Goal: Information Seeking & Learning: Check status

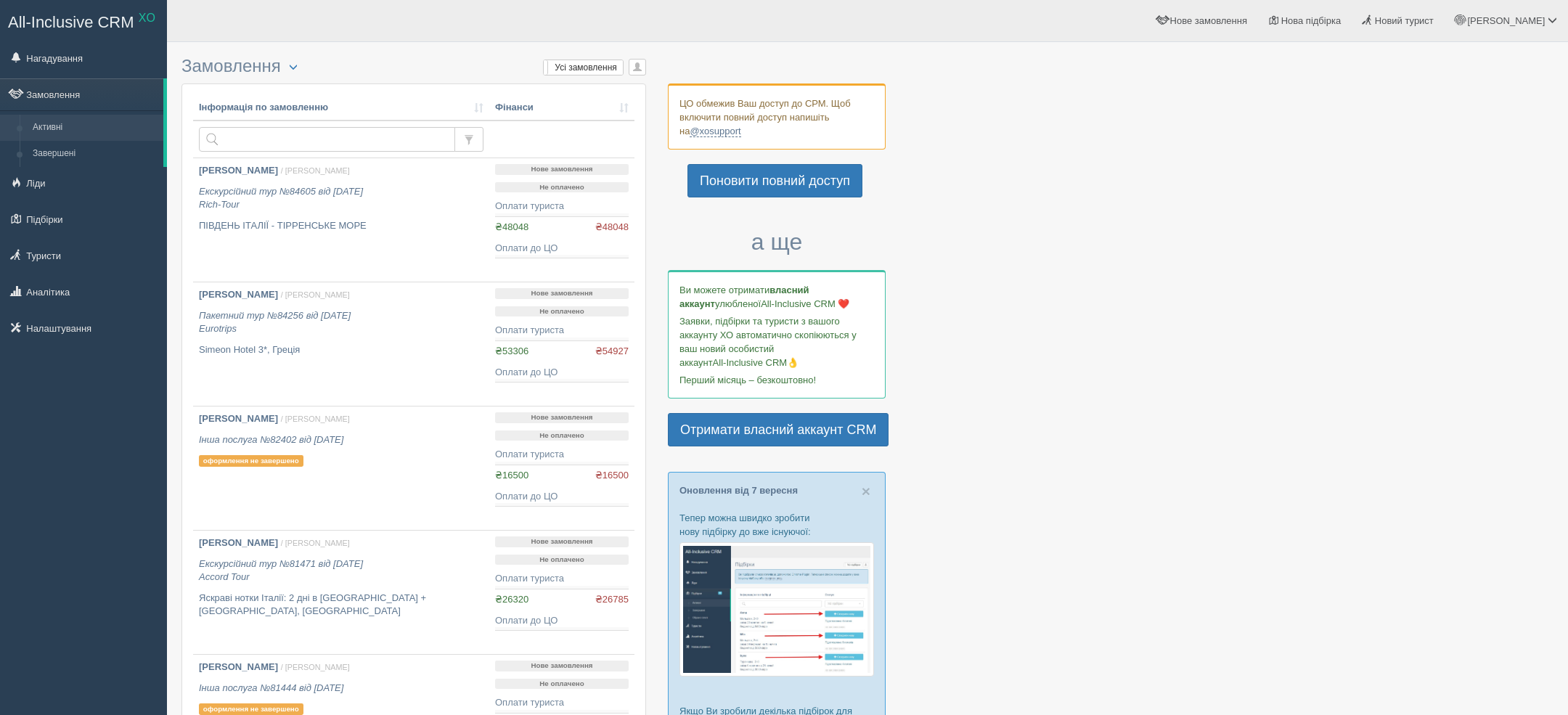
click at [342, 116] on th "Інформація по замовленню" at bounding box center [341, 108] width 296 height 26
click at [319, 137] on input "text" at bounding box center [327, 139] width 256 height 24
type input "чорногорія"
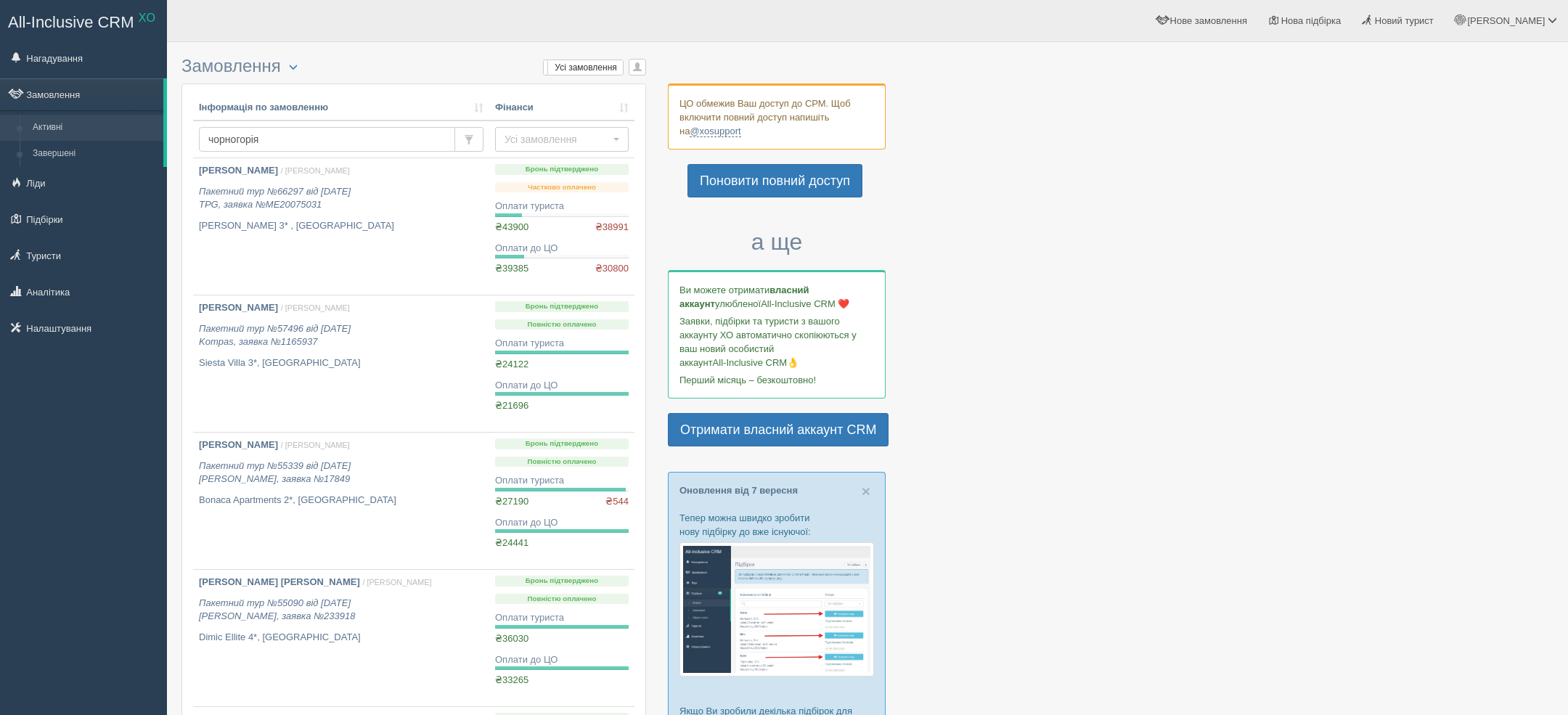
click at [296, 147] on input "чорногорія" at bounding box center [327, 139] width 256 height 24
type input "гладких"
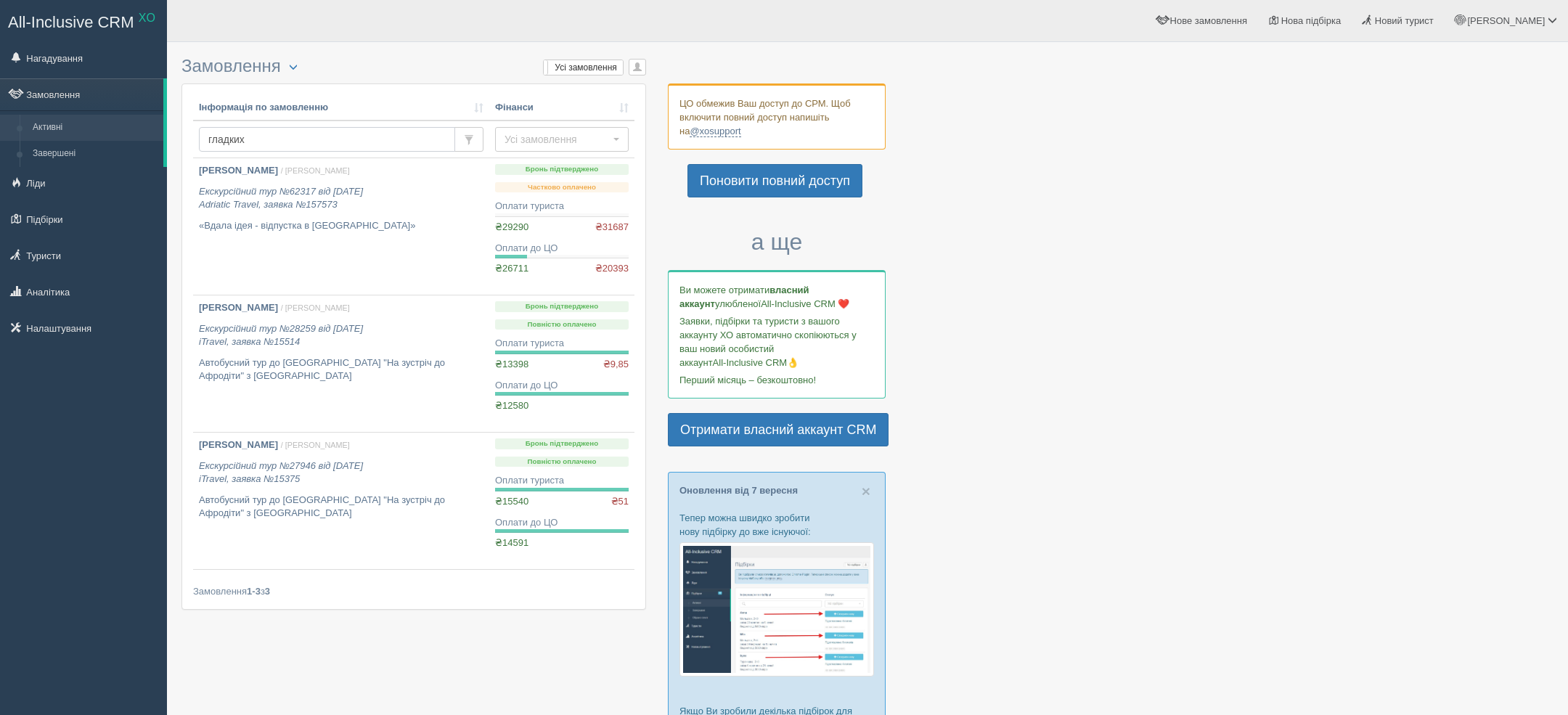
click at [359, 130] on input "гладких" at bounding box center [327, 139] width 256 height 24
type input "вдала ідея"
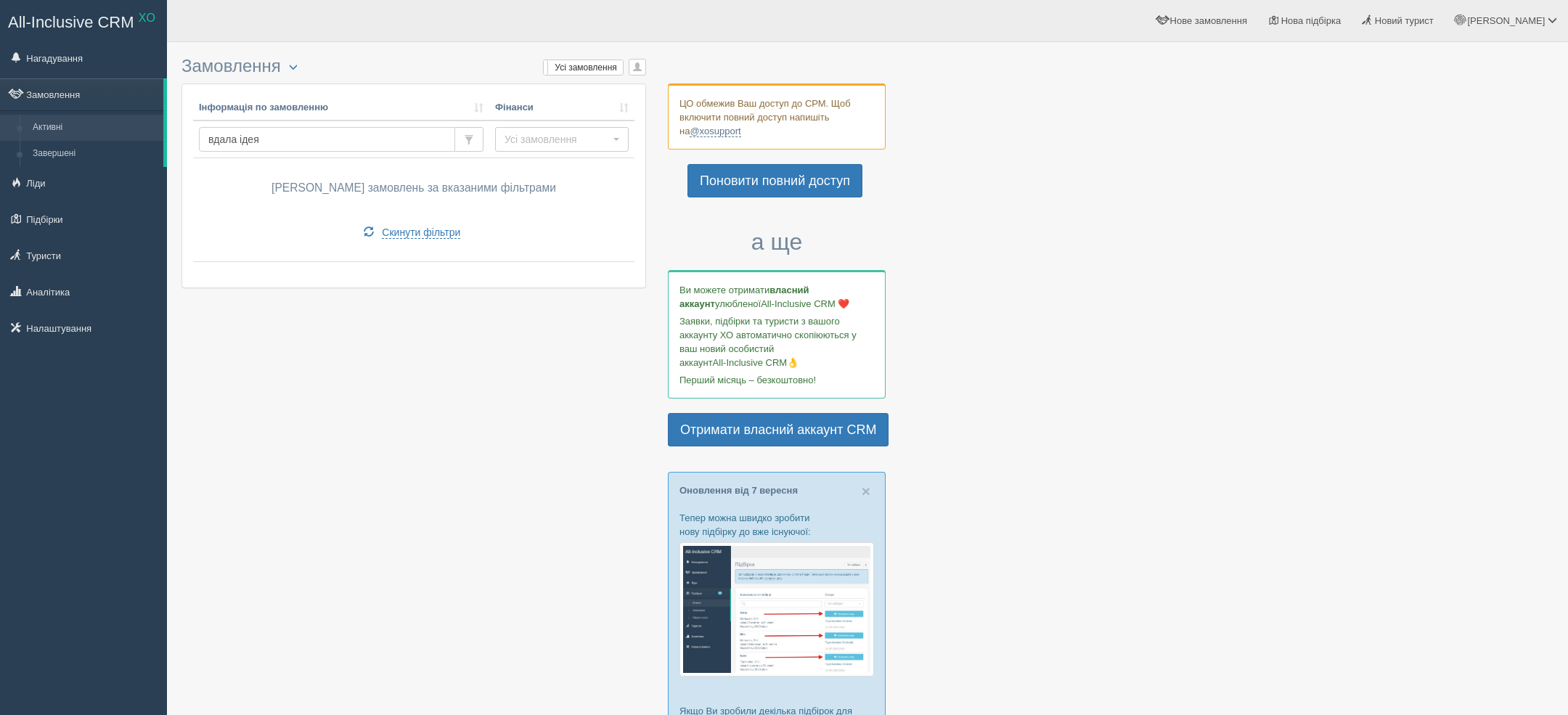
click at [329, 141] on input "вдала ідея" at bounding box center [327, 139] width 256 height 24
click at [328, 141] on input "вдала ідея" at bounding box center [327, 139] width 256 height 24
type input "адріатик"
click at [318, 144] on input "[PERSON_NAME]" at bounding box center [327, 139] width 256 height 24
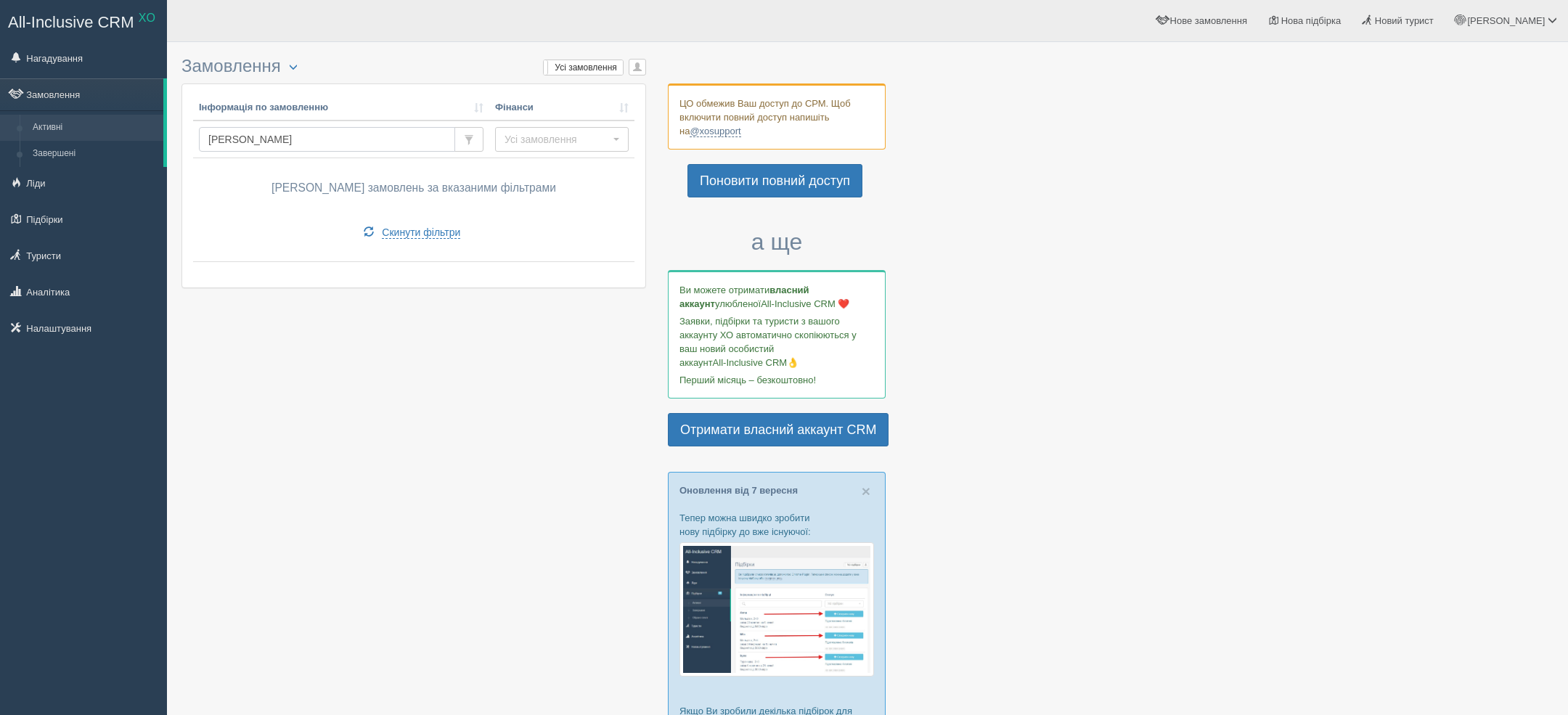
click at [318, 143] on input "[PERSON_NAME]" at bounding box center [327, 139] width 256 height 24
type input "гладких"
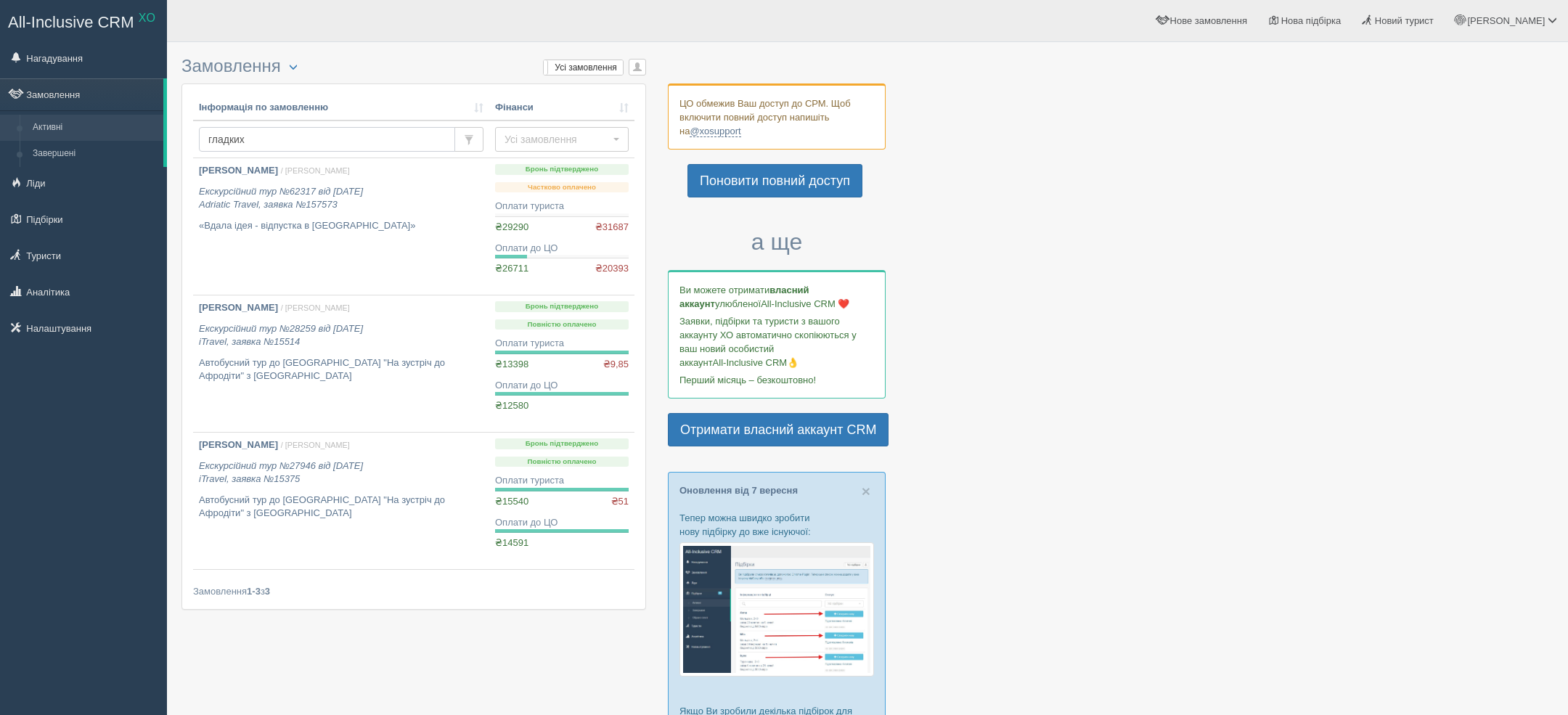
click at [358, 142] on input "гладких" at bounding box center [327, 139] width 256 height 24
click at [358, 142] on input "гладких" at bounding box center [327, 139] width 256 height 24
type input "розовик"
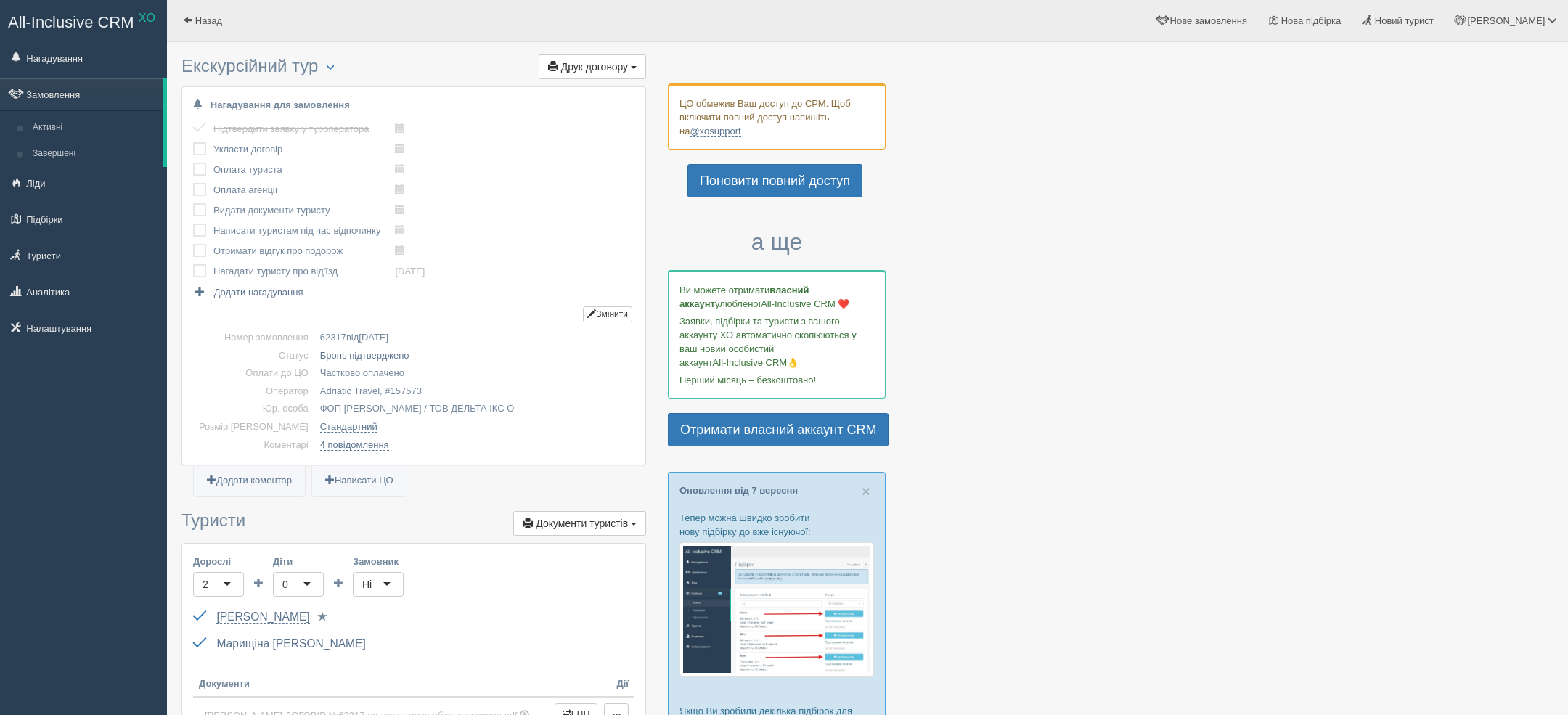
click at [320, 328] on td "62317 від 04.11.2024" at bounding box center [474, 337] width 320 height 18
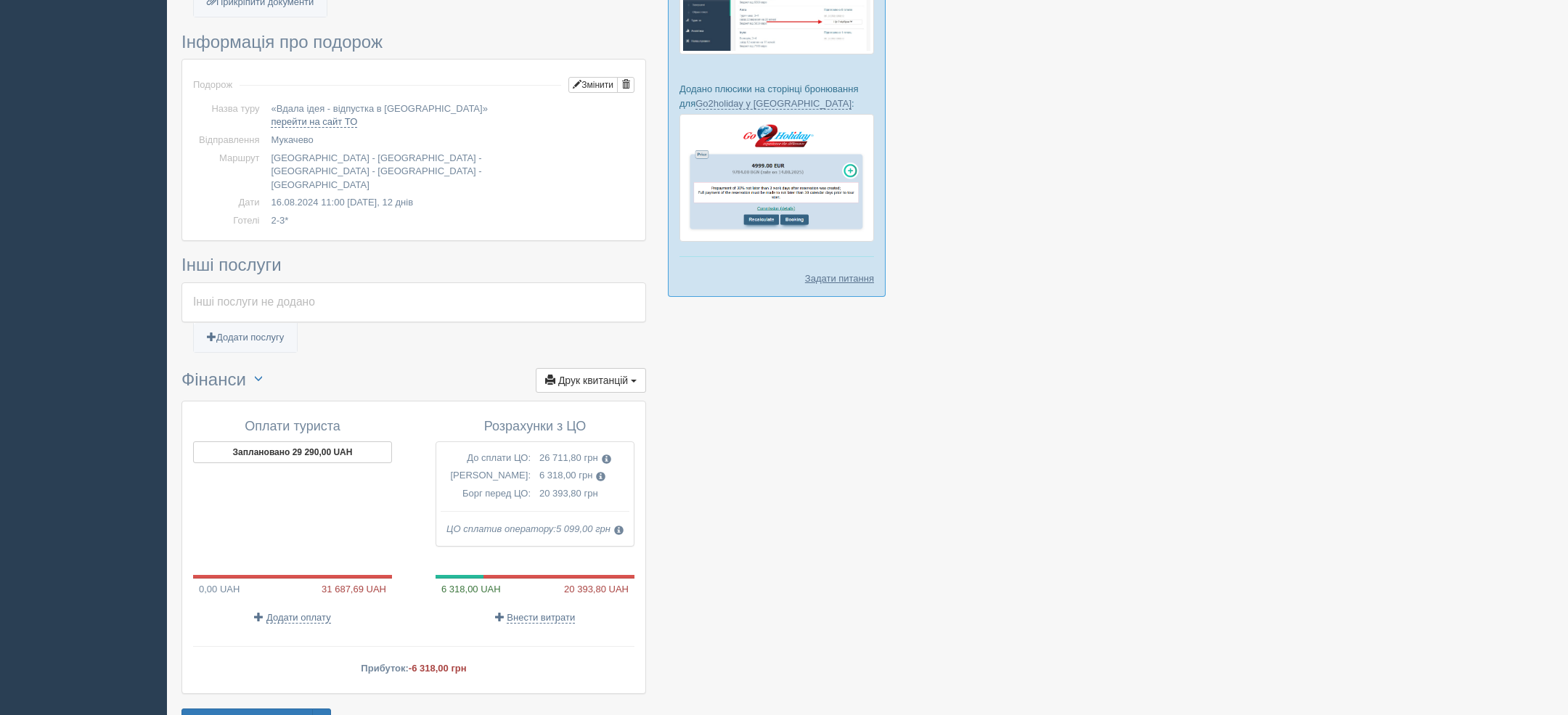
scroll to position [897, 0]
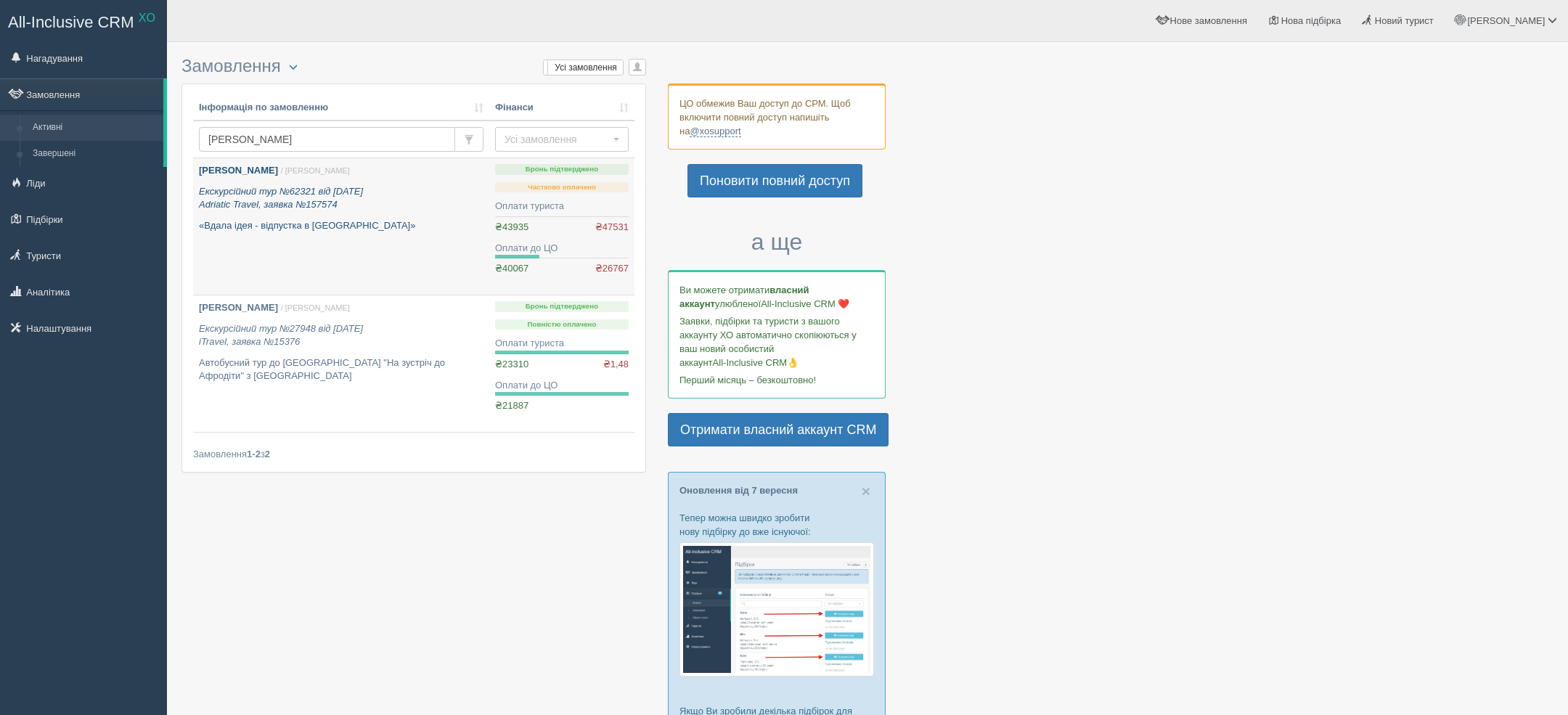
click at [394, 193] on p "Екскурсійний тур №62321 від [DATE] Adriatic Travel, заявка №157574" at bounding box center [341, 198] width 285 height 27
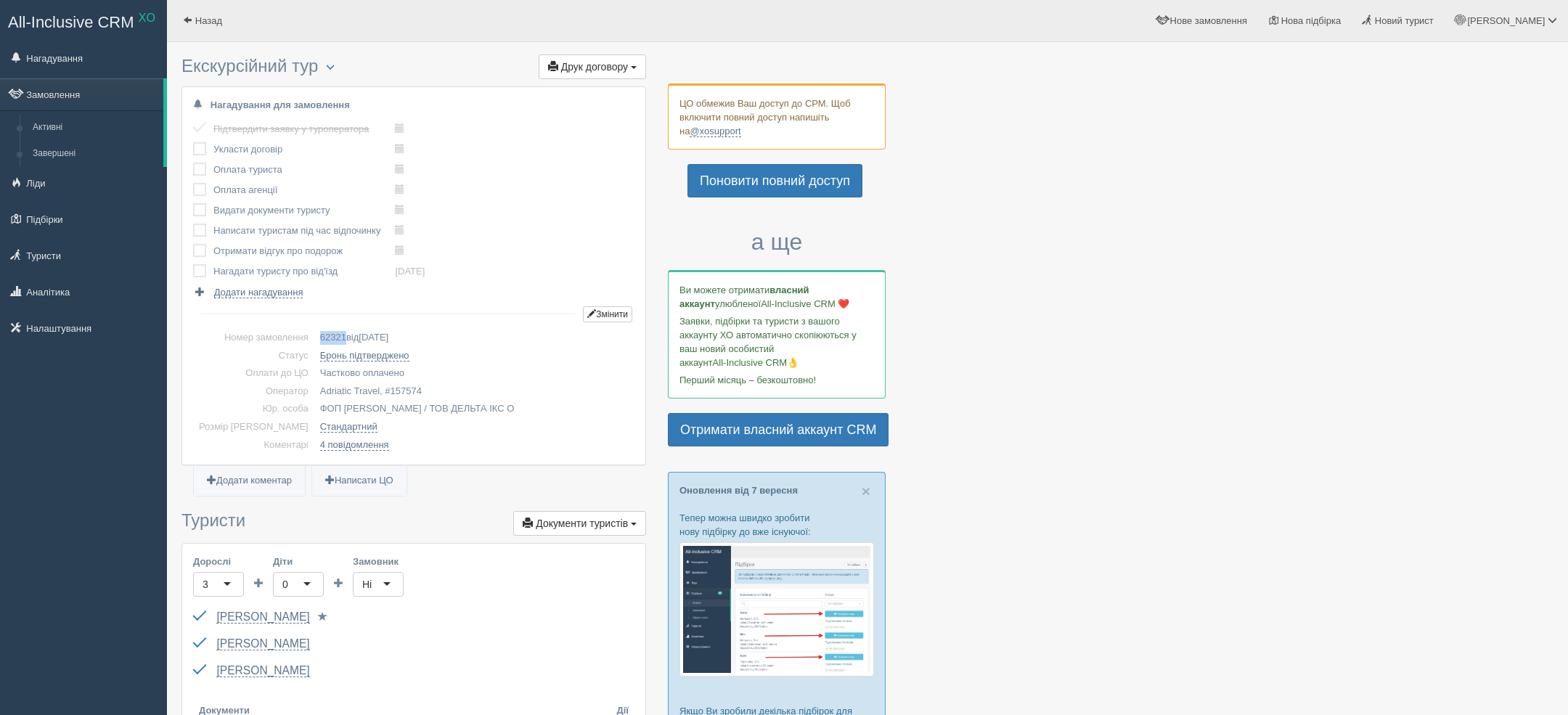
click at [320, 332] on span "62321" at bounding box center [332, 337] width 26 height 11
click at [207, 16] on span "Назад" at bounding box center [208, 20] width 27 height 11
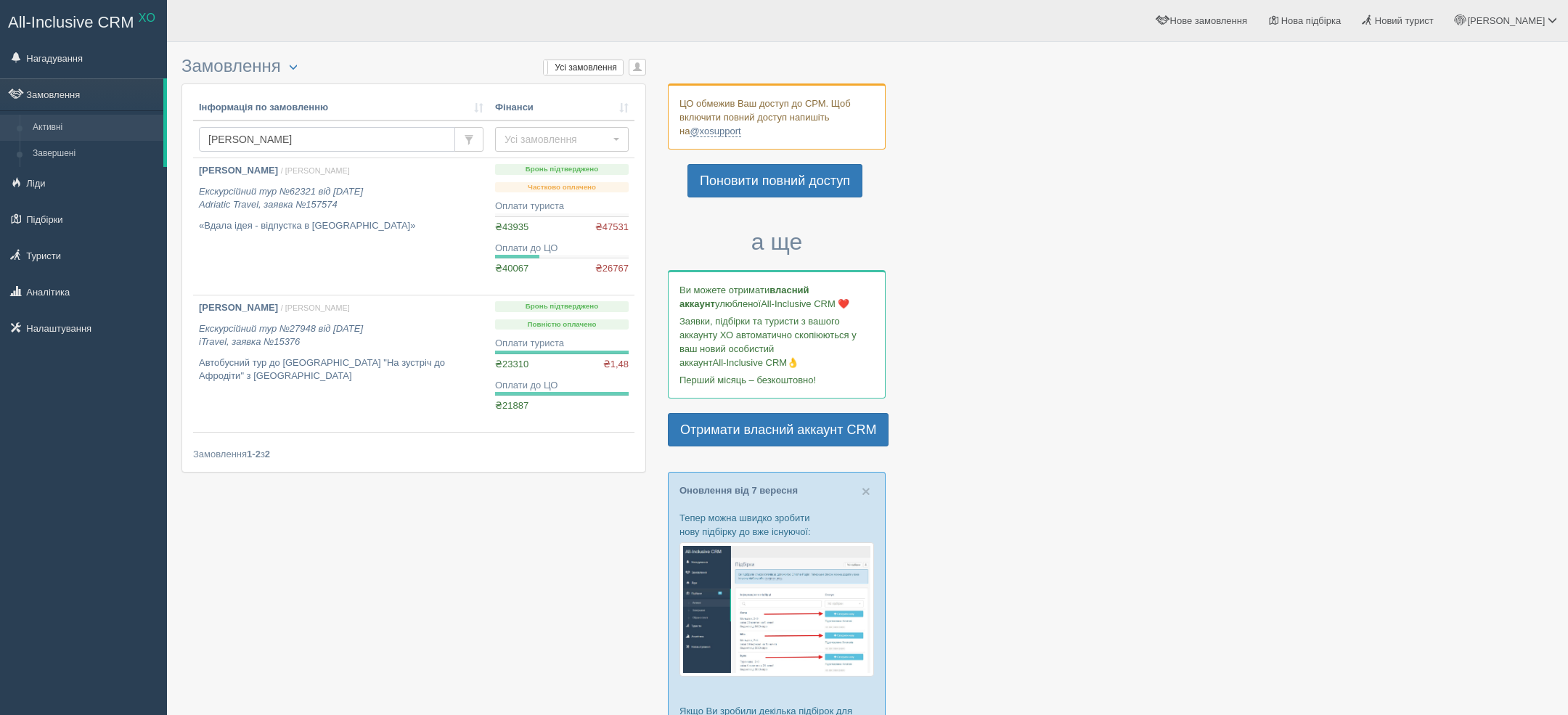
click at [282, 127] on input "[PERSON_NAME]" at bounding box center [327, 139] width 256 height 24
click at [280, 136] on input "[PERSON_NAME]" at bounding box center [327, 139] width 256 height 24
type input "[PERSON_NAME]"
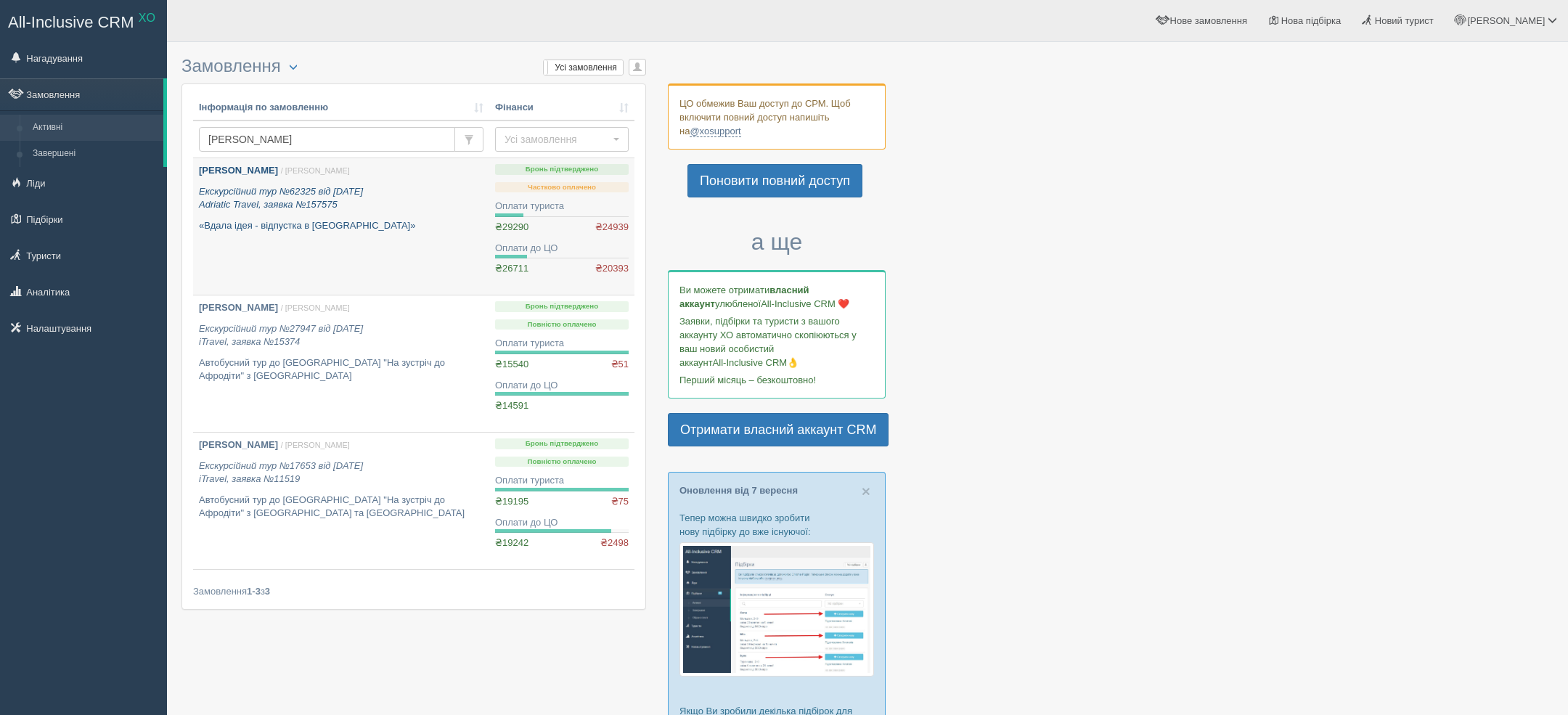
click at [359, 195] on icon "Екскурсійний тур №62325 від 04.11.2024 Adriatic Travel, заявка №157575" at bounding box center [281, 197] width 164 height 24
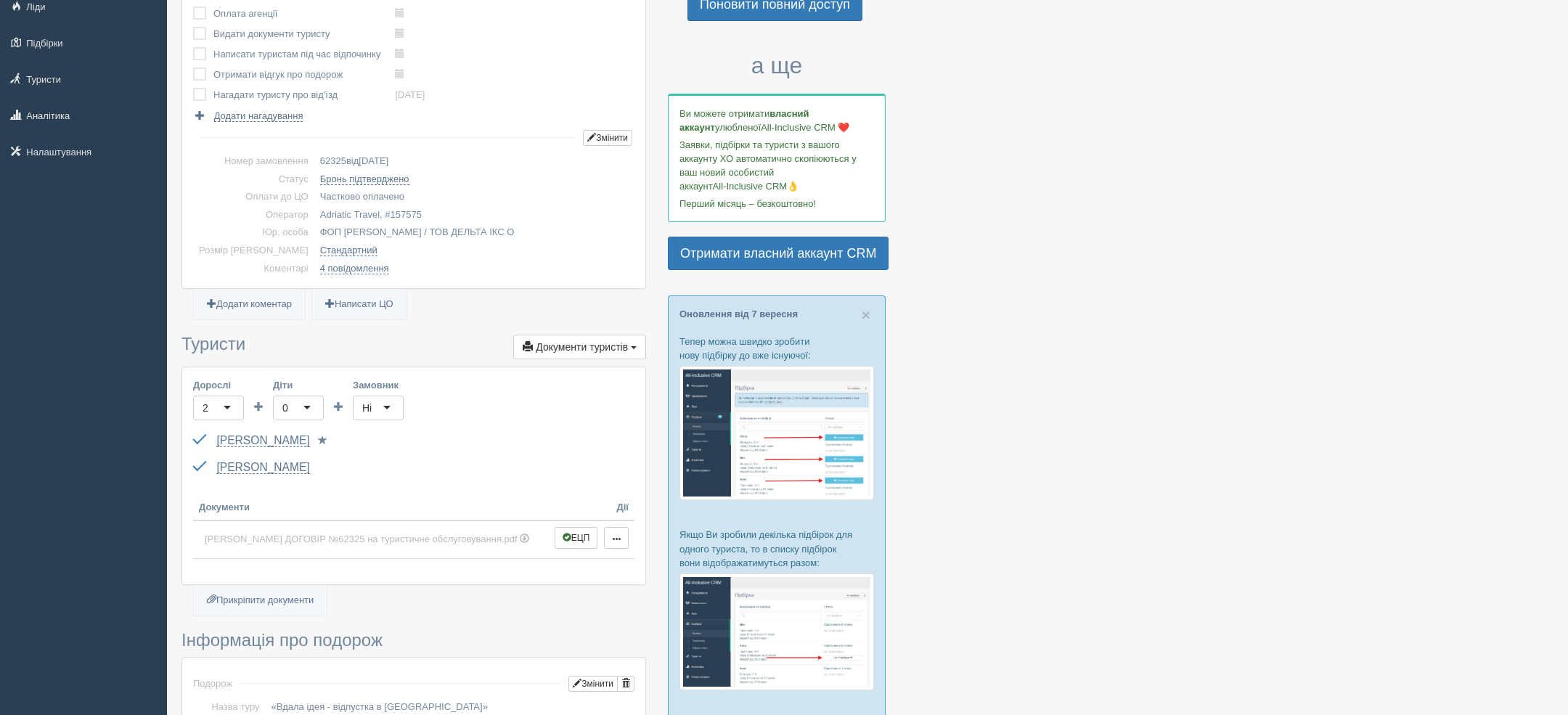
scroll to position [203, 0]
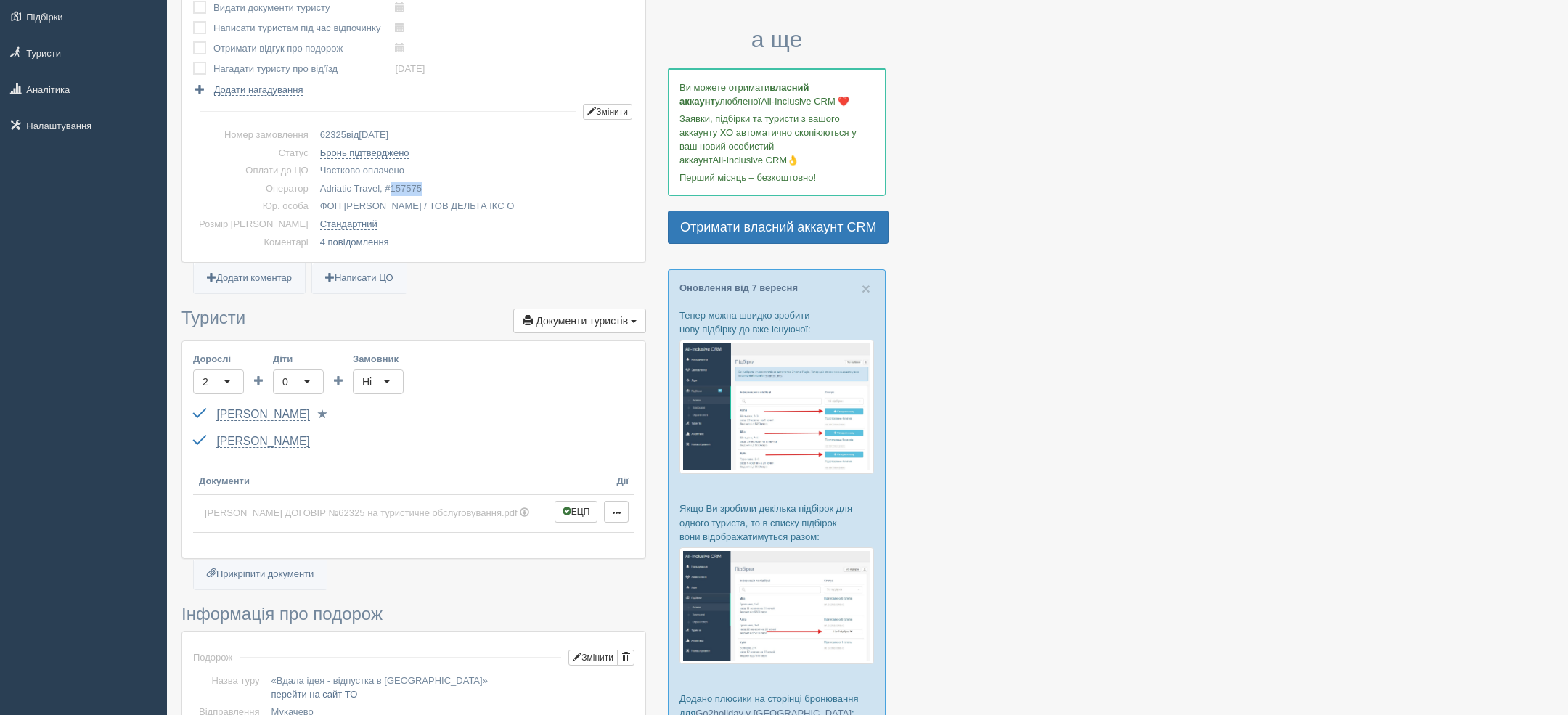
click at [391, 185] on span "157575" at bounding box center [406, 189] width 31 height 11
click at [320, 134] on span "62325" at bounding box center [332, 134] width 26 height 11
click at [320, 133] on span "62325" at bounding box center [332, 134] width 26 height 11
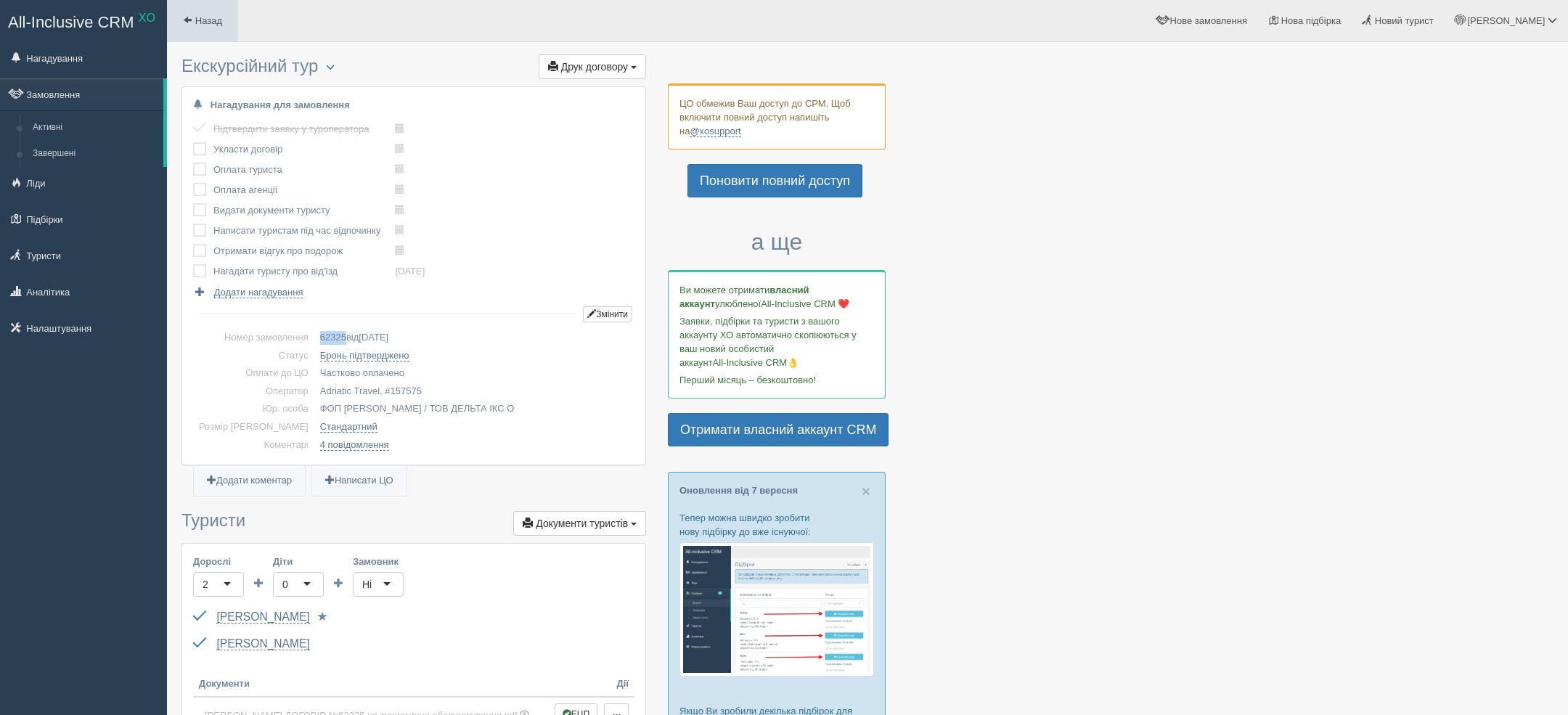
click at [211, 21] on span "Назад" at bounding box center [208, 20] width 27 height 11
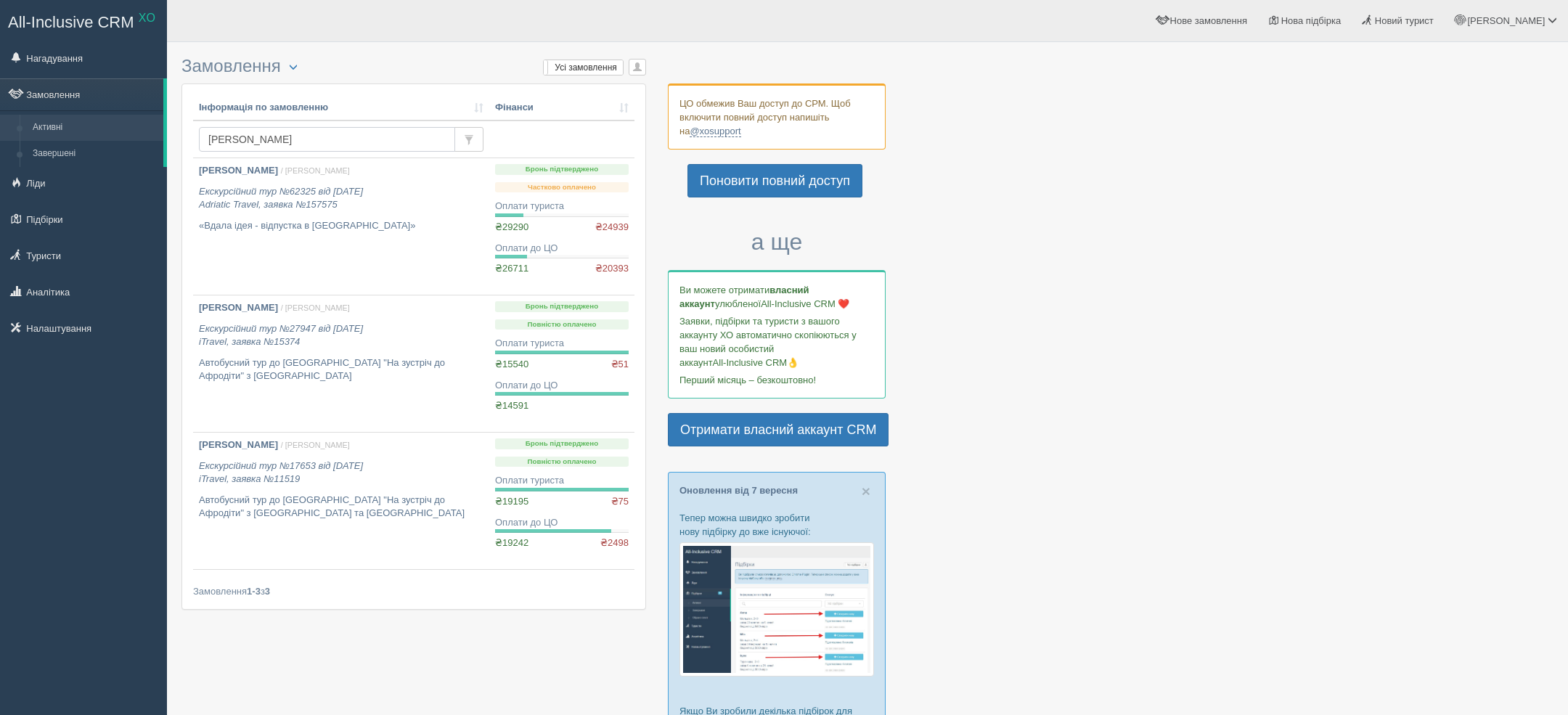
click at [355, 139] on input "[PERSON_NAME]" at bounding box center [327, 139] width 256 height 24
click at [354, 139] on input "бідюк" at bounding box center [327, 139] width 256 height 24
type input "[PERSON_NAME]"
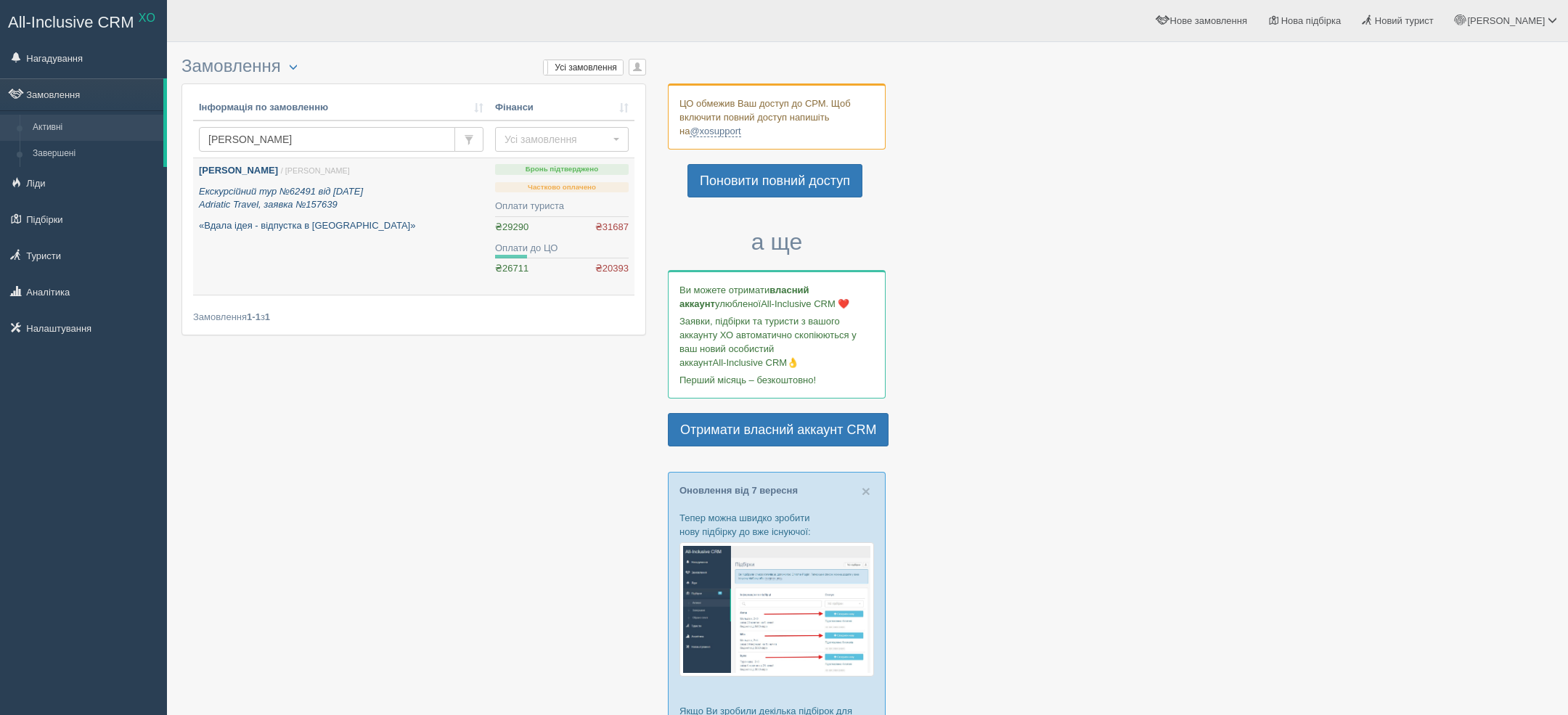
click at [289, 200] on icon "Екскурсійний тур №62491 від [DATE] Adriatic Travel, заявка №157639" at bounding box center [281, 197] width 164 height 24
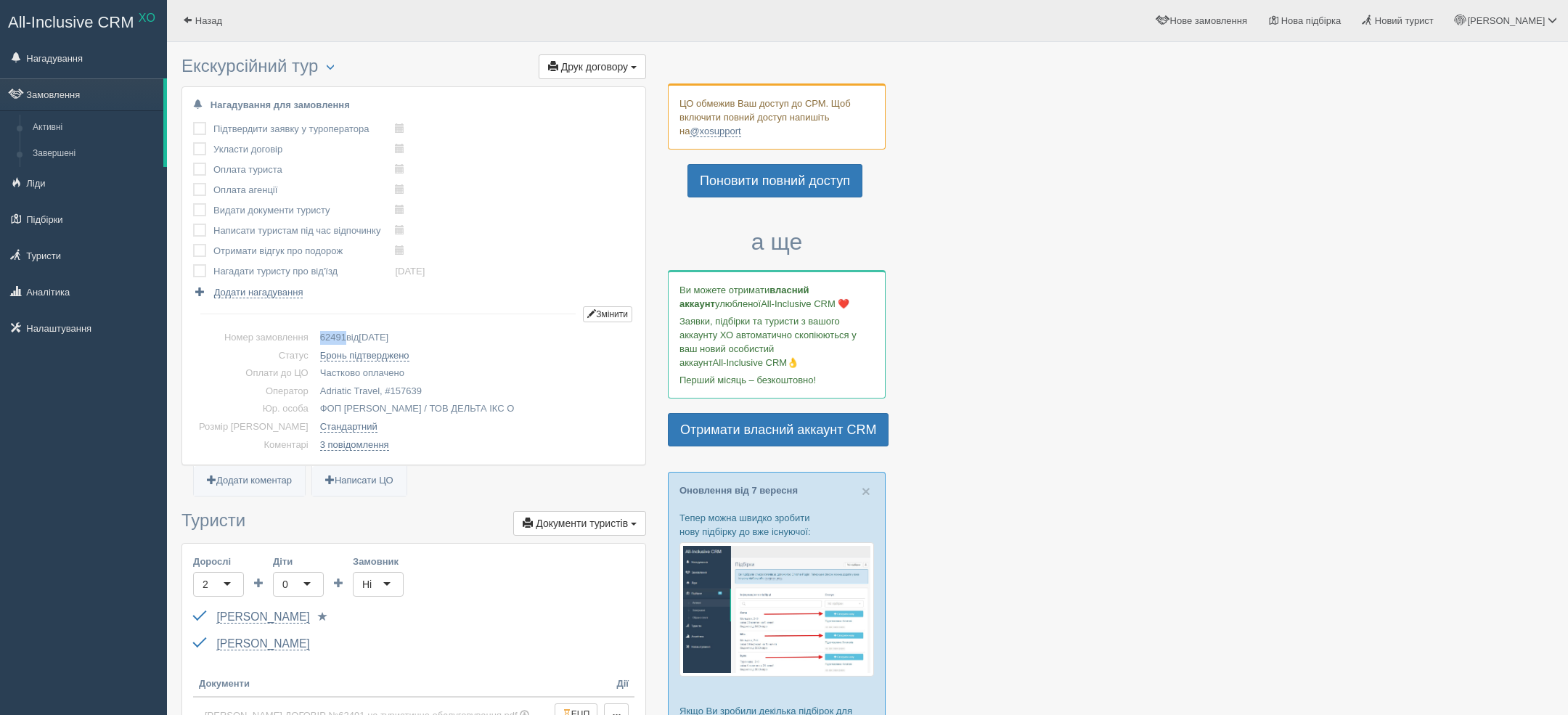
click at [320, 335] on span "62491" at bounding box center [332, 337] width 26 height 11
click at [204, 35] on link "Назад" at bounding box center [202, 20] width 71 height 42
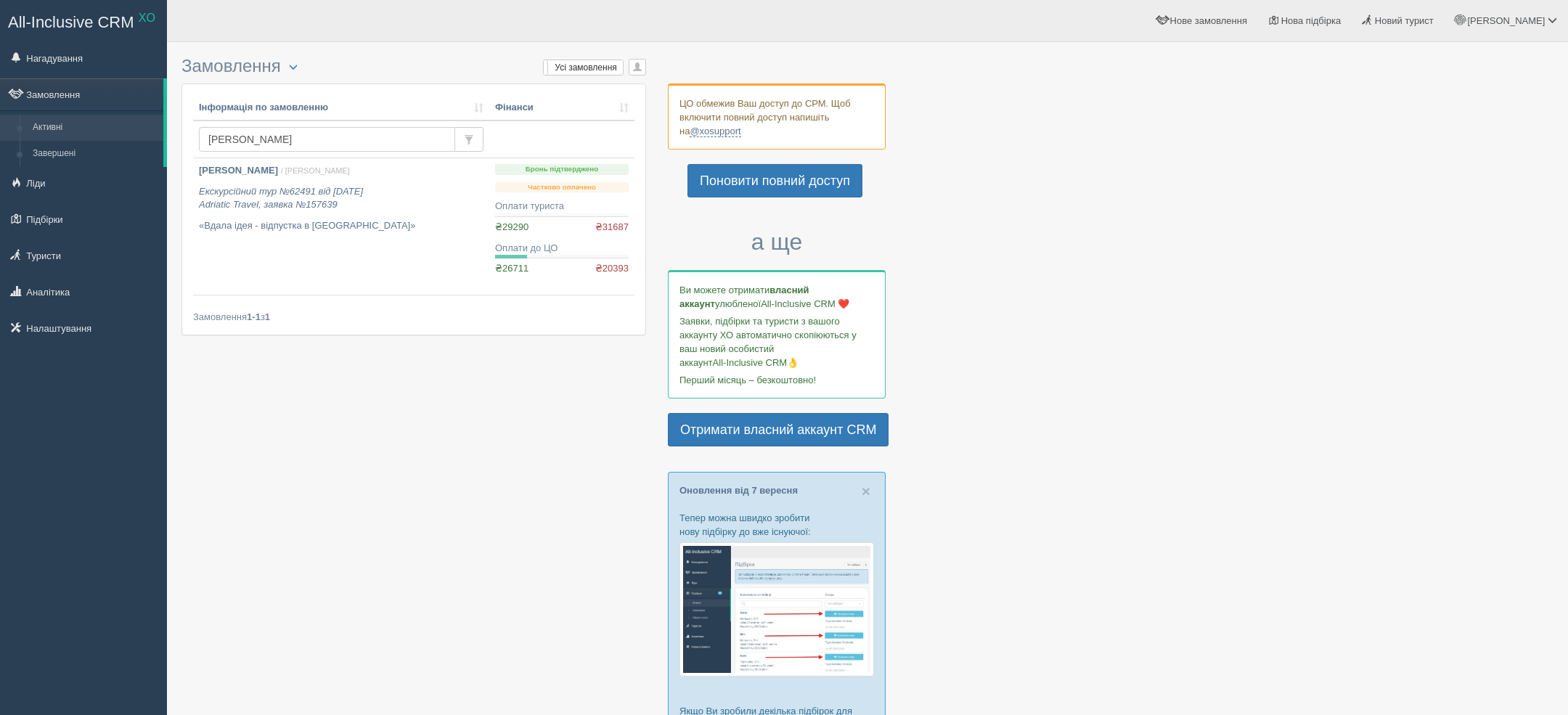
click at [334, 134] on input "толстікова" at bounding box center [327, 139] width 256 height 24
click at [332, 134] on input "толстікова" at bounding box center [327, 139] width 256 height 24
type input "харченко"
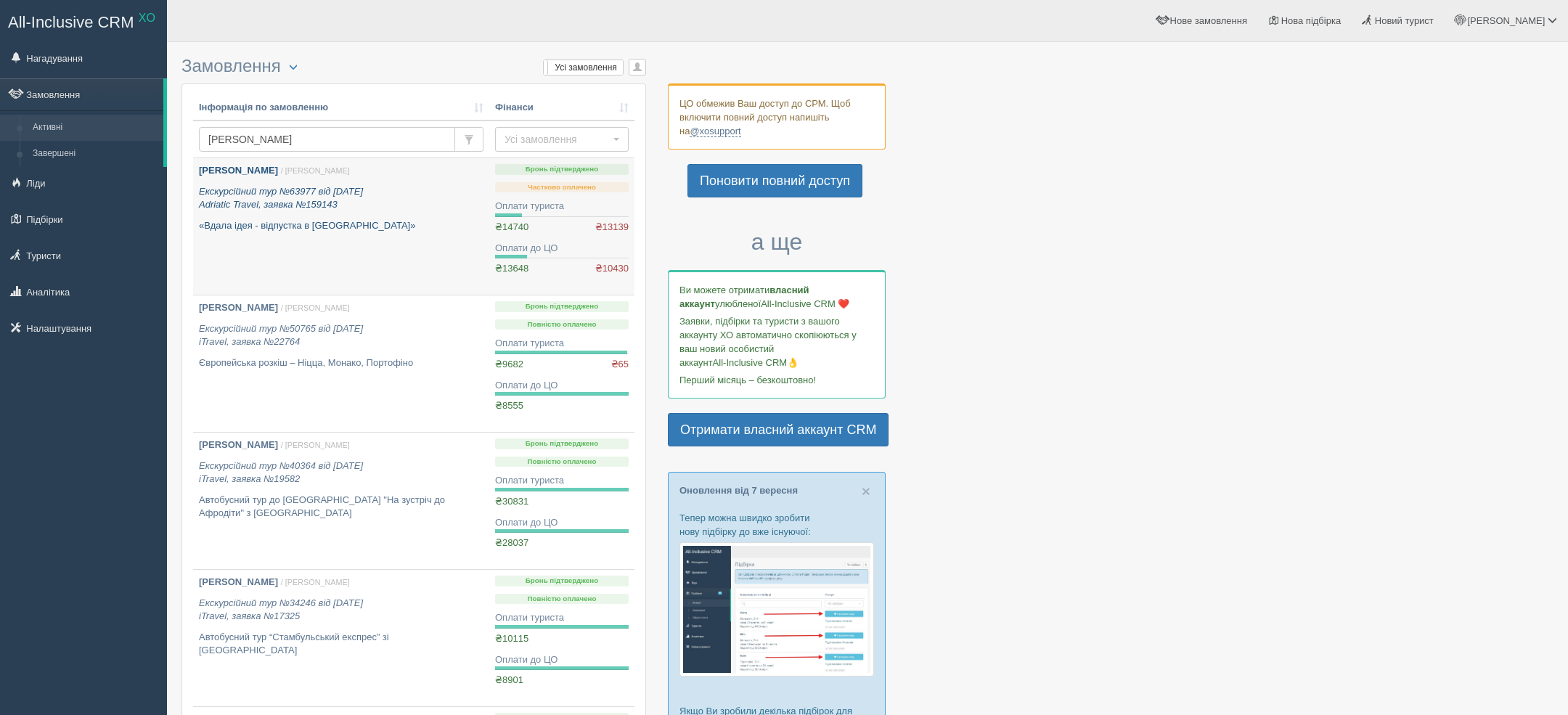
click at [362, 225] on p "«Вдала ідея - відпустка в [GEOGRAPHIC_DATA]»" at bounding box center [341, 226] width 285 height 14
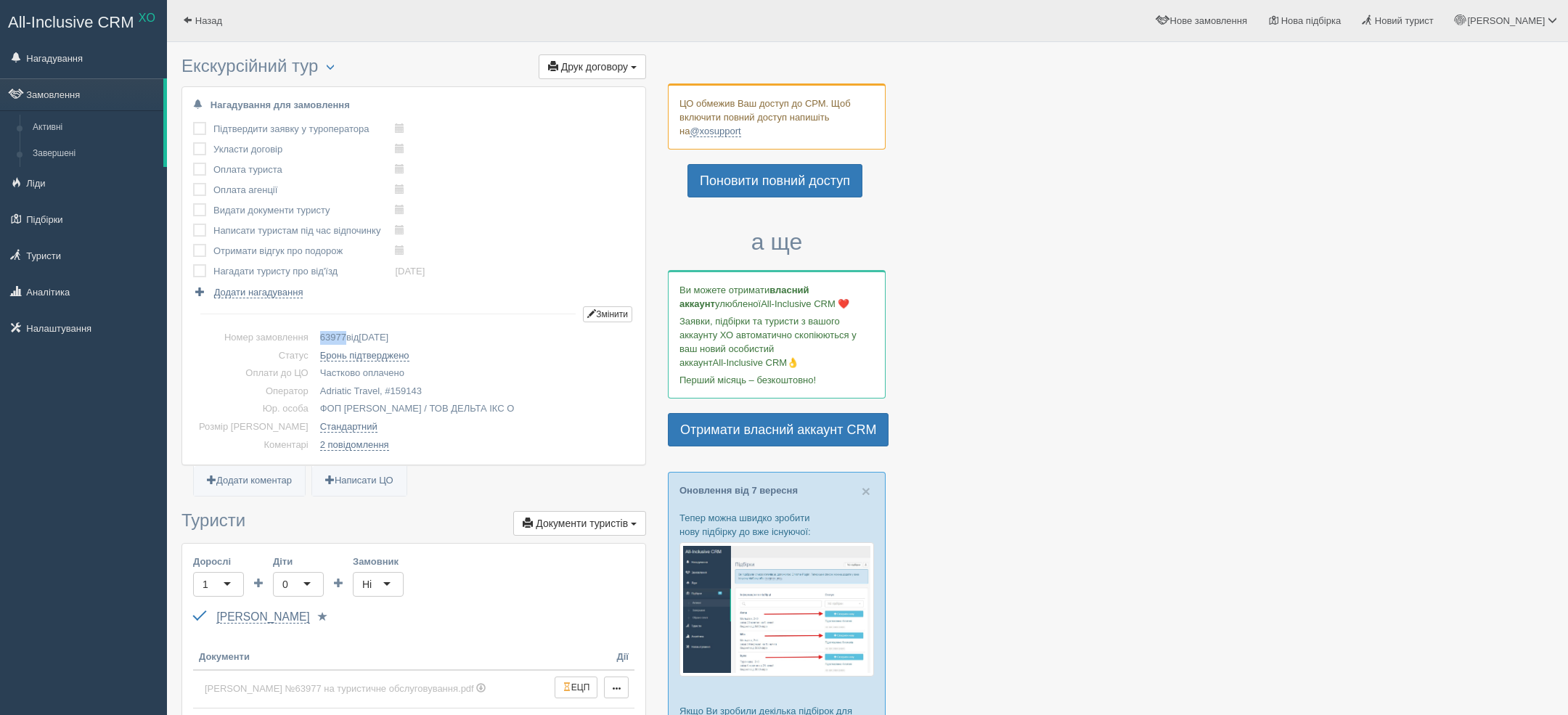
click at [320, 336] on span "63977" at bounding box center [332, 337] width 26 height 11
click at [199, 17] on span "Назад" at bounding box center [208, 20] width 27 height 11
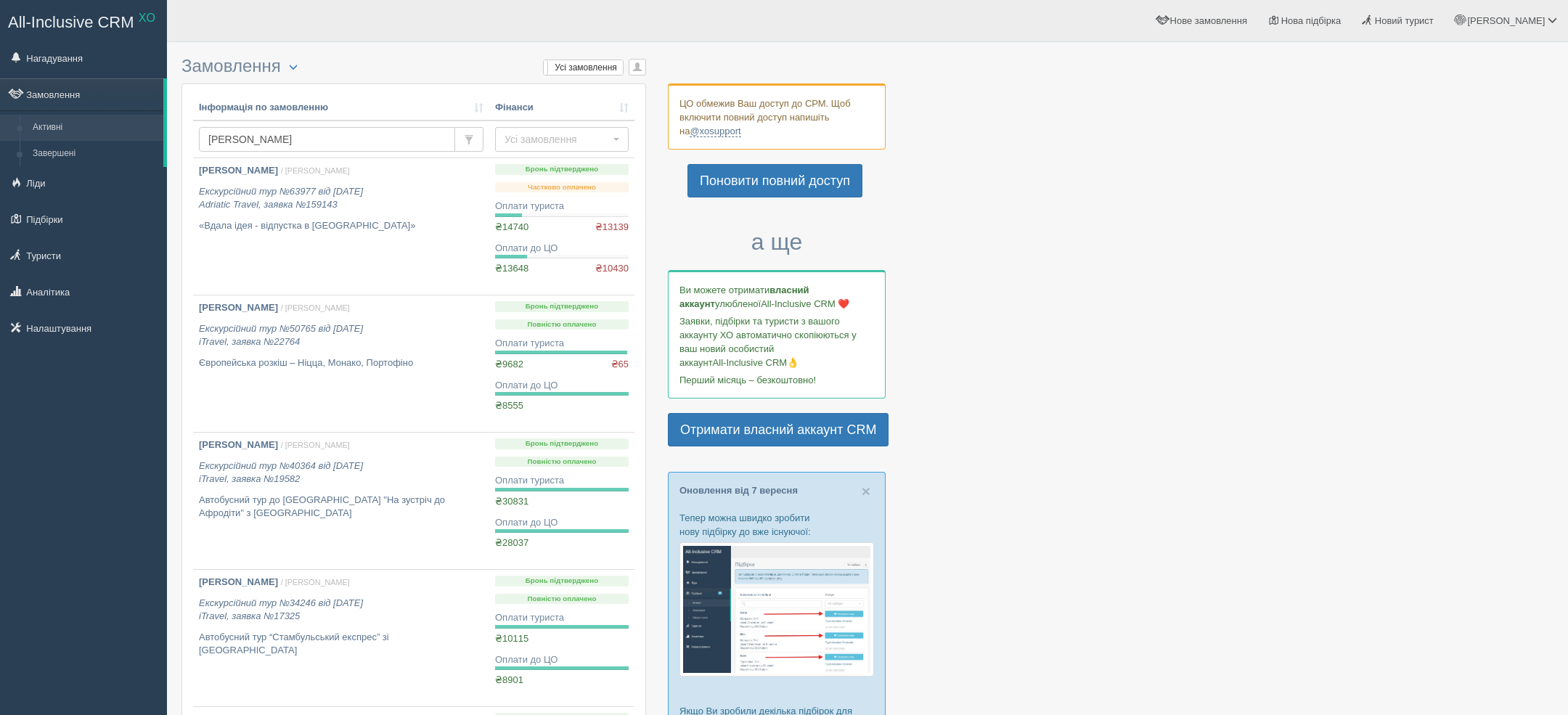
click at [309, 153] on td "[PERSON_NAME]" at bounding box center [341, 139] width 296 height 38
click at [305, 148] on input "[PERSON_NAME]" at bounding box center [327, 139] width 256 height 24
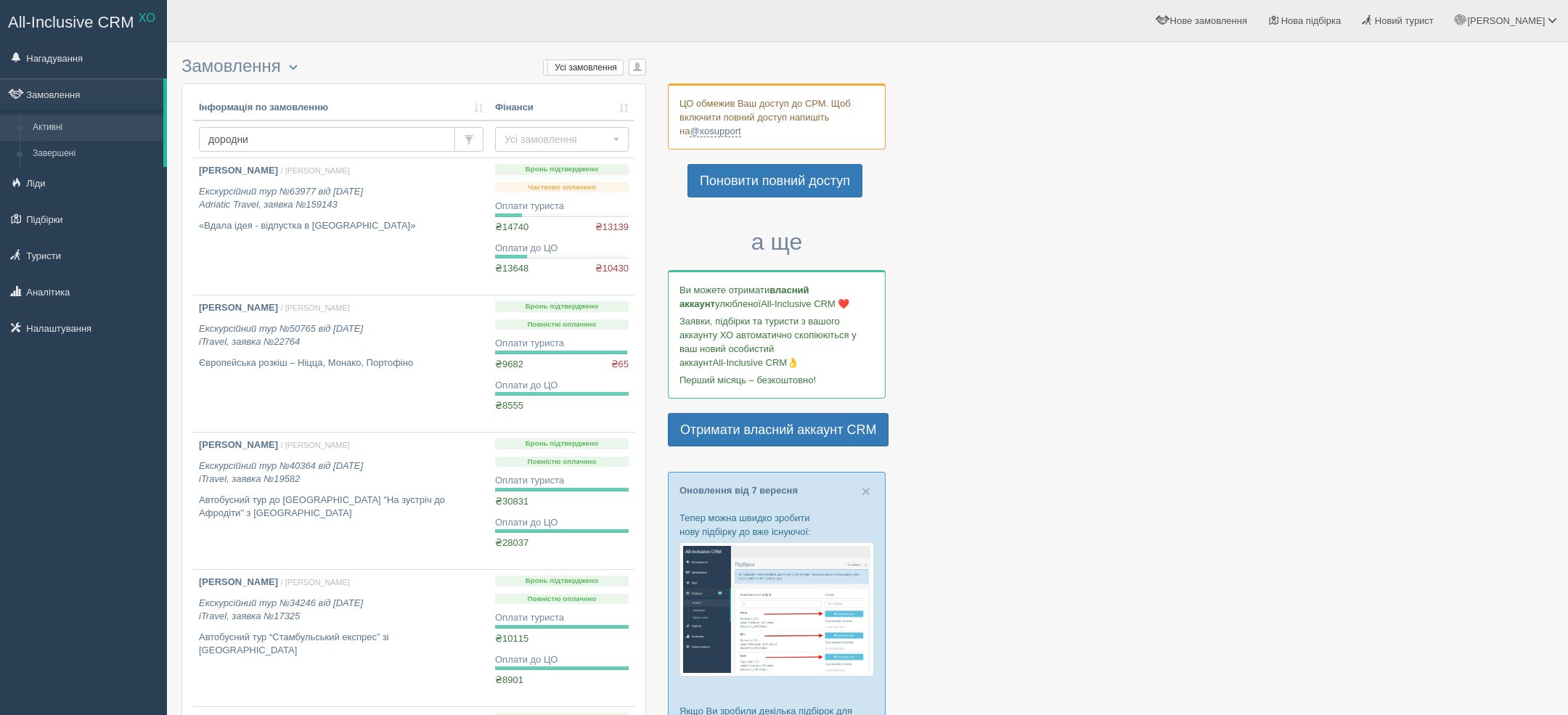
type input "[PERSON_NAME]"
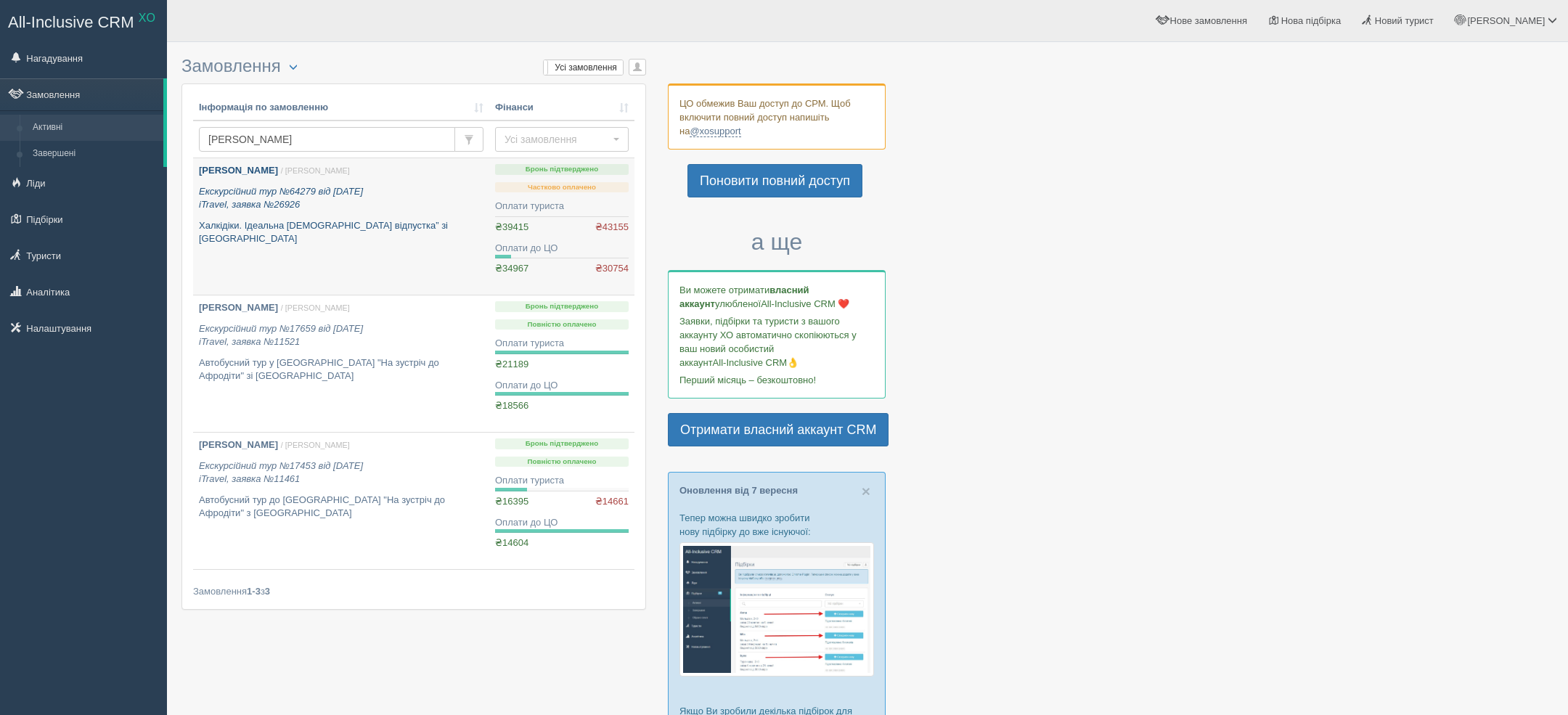
click at [286, 220] on p "Халкідіки. Ідеальна [DEMOGRAPHIC_DATA] відпустка” зі [GEOGRAPHIC_DATA]" at bounding box center [341, 233] width 285 height 27
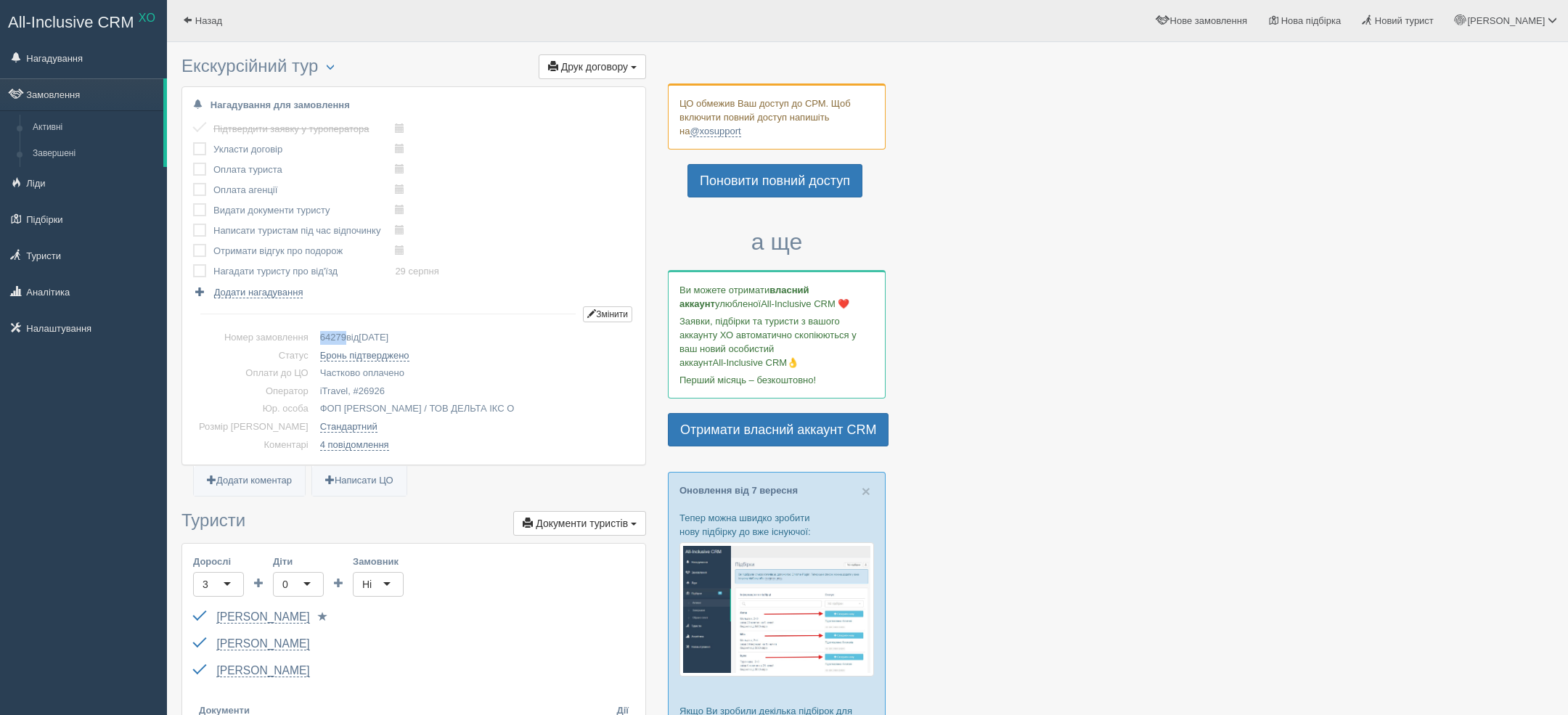
click at [320, 341] on span "64279" at bounding box center [332, 337] width 26 height 11
click at [174, 14] on link "Назад" at bounding box center [202, 20] width 71 height 42
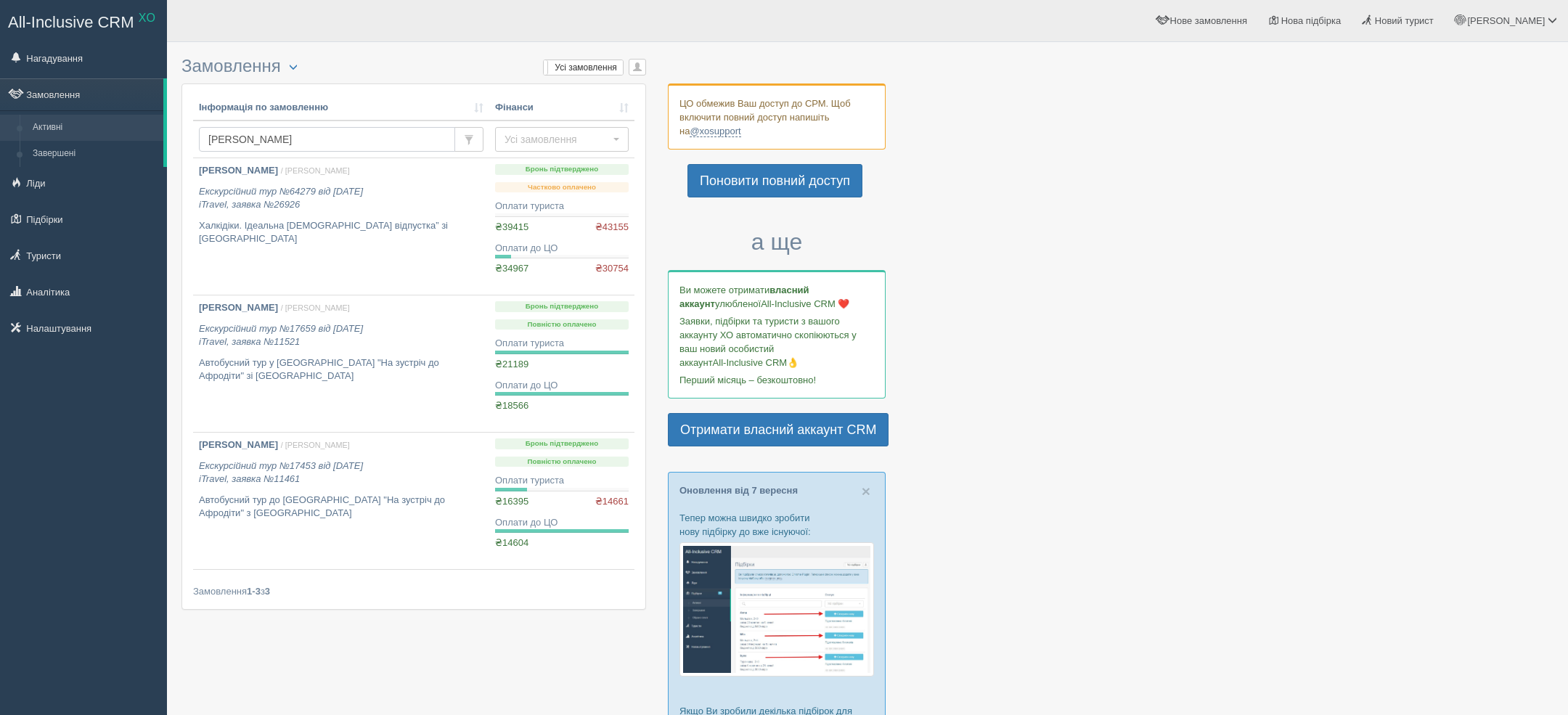
click at [261, 140] on input "дородних" at bounding box center [327, 139] width 256 height 24
click at [262, 140] on input "дородних" at bounding box center [327, 139] width 256 height 24
type input "пугач"
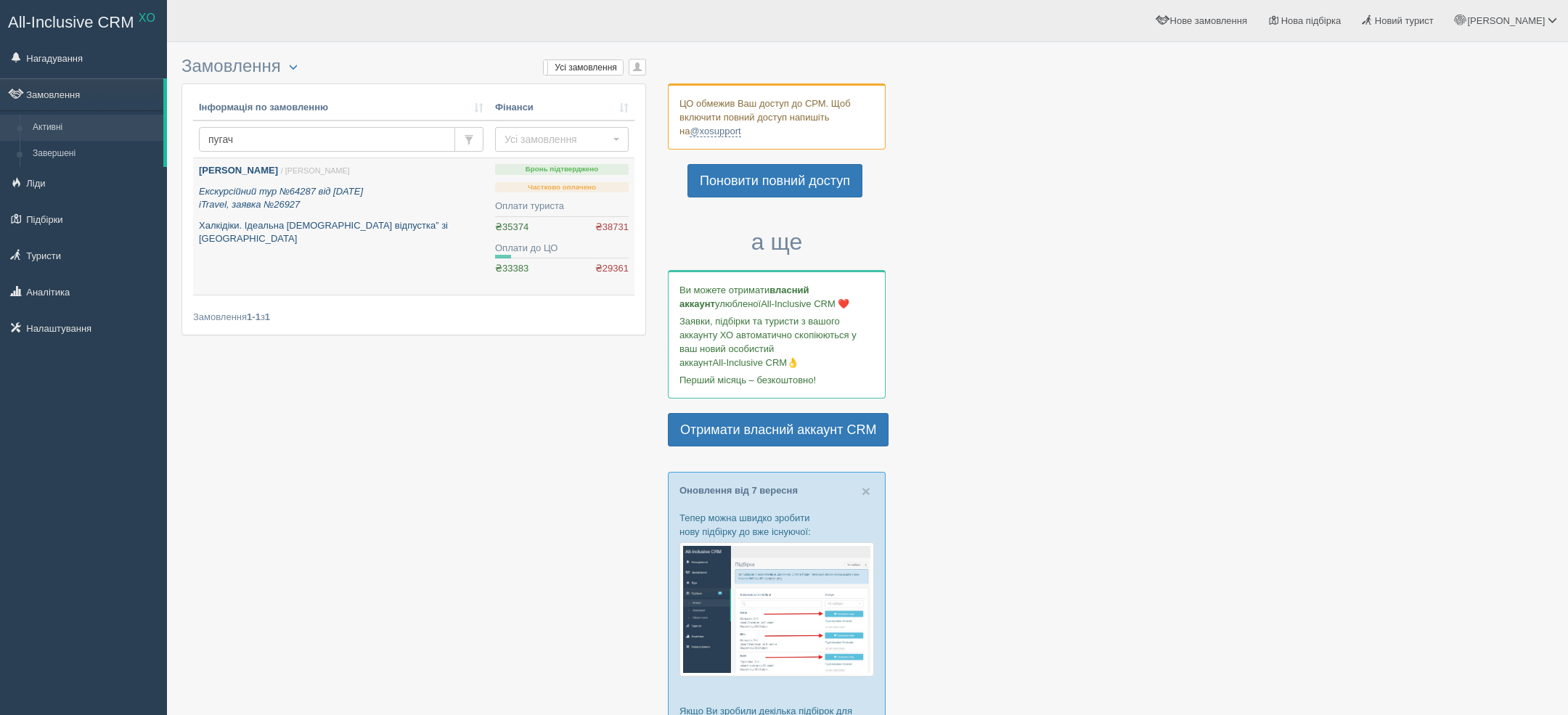
click at [371, 203] on p "Екскурсійний тур №64287 від [DATE] iTravel, заявка №26927" at bounding box center [341, 198] width 285 height 27
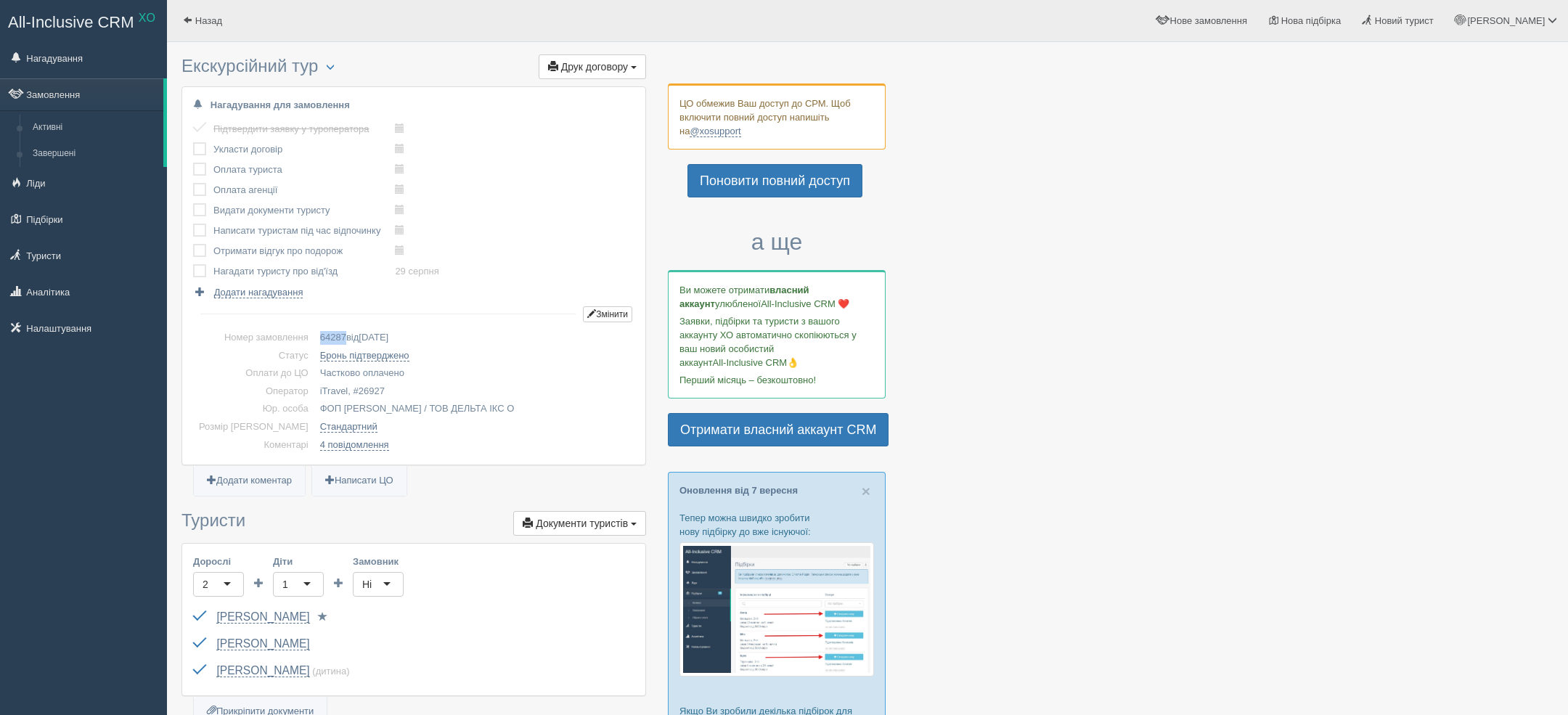
click at [320, 336] on span "64287" at bounding box center [332, 337] width 26 height 11
click at [206, 24] on span "Назад" at bounding box center [208, 20] width 27 height 11
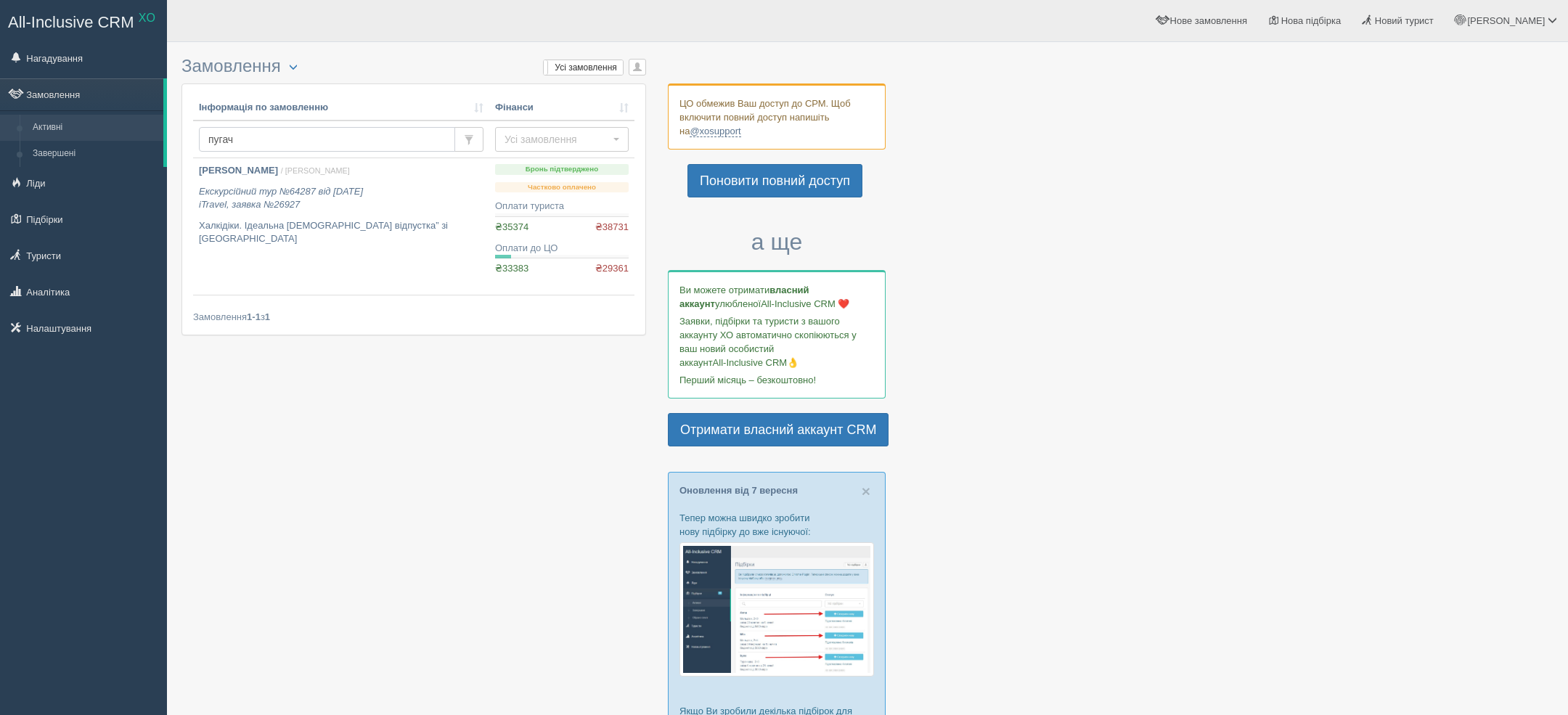
click at [265, 134] on input "пугач" at bounding box center [327, 139] width 256 height 24
click at [265, 134] on input "пугач" at bounding box center [327, 139] width 256 height 24
type input "базавлук"
click at [1387, 129] on div at bounding box center [867, 586] width 1372 height 1074
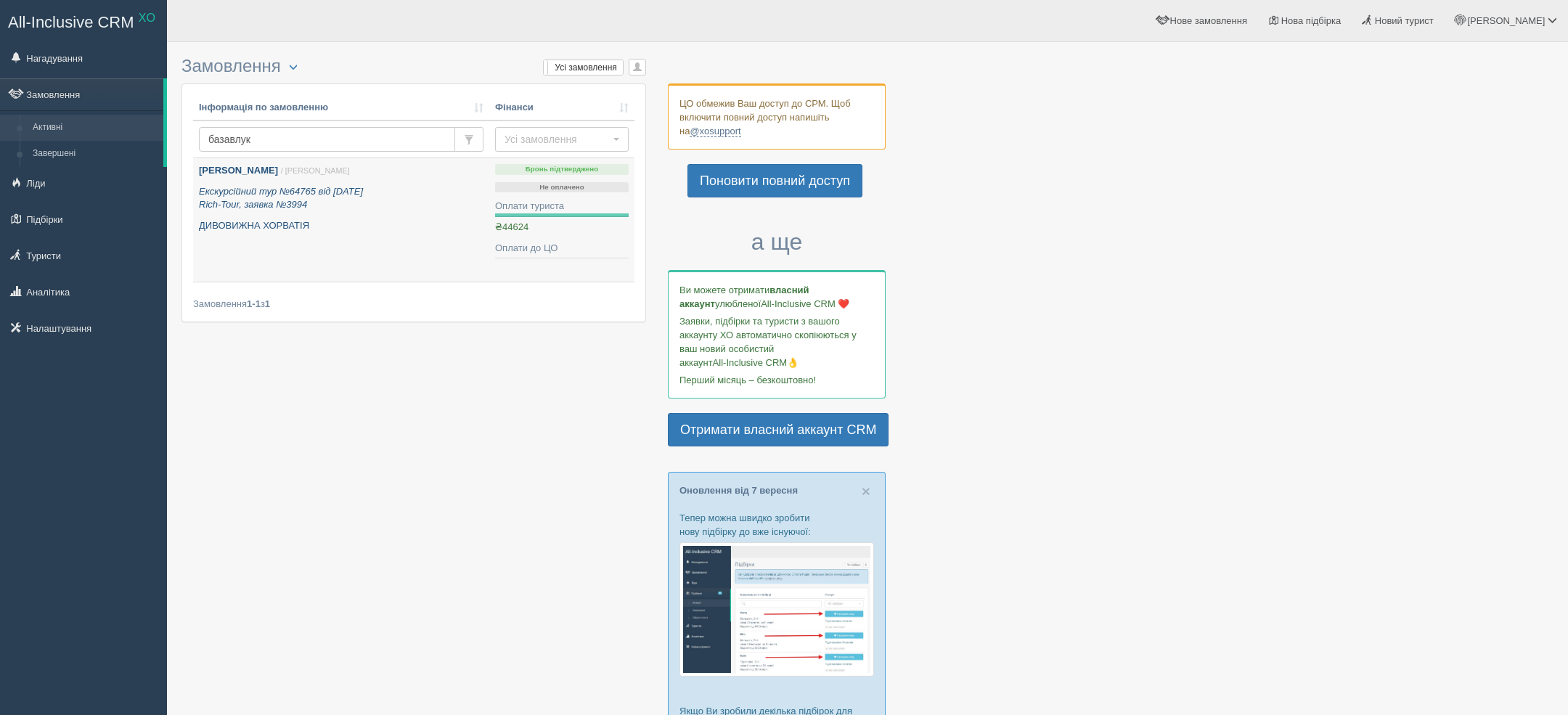
click at [216, 251] on link "[PERSON_NAME] / [PERSON_NAME] Екскурсійний тур №64765 від [DATE] Rich-Tour, зая…" at bounding box center [341, 219] width 296 height 123
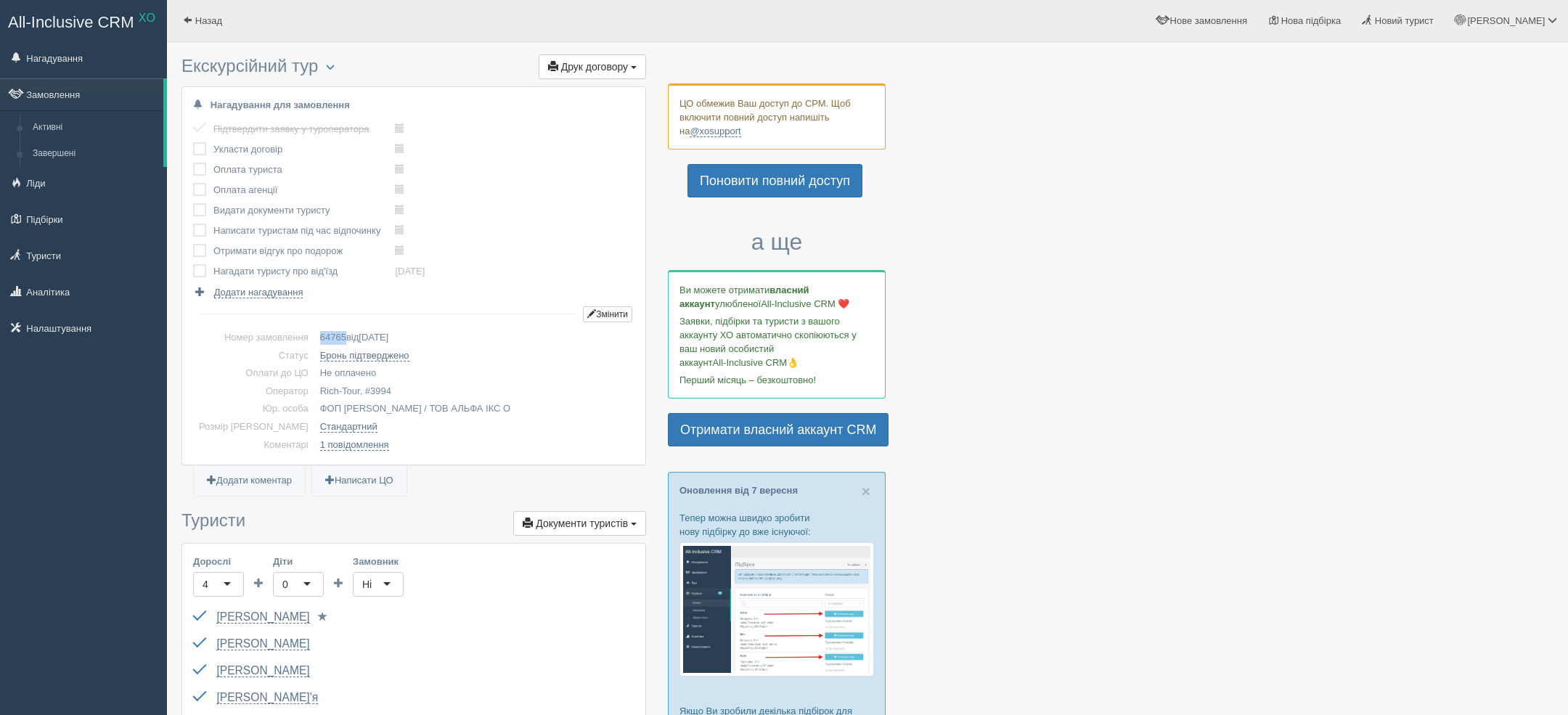
click at [321, 336] on span "64765" at bounding box center [332, 337] width 26 height 11
click at [94, 103] on link "Замовлення" at bounding box center [82, 94] width 163 height 32
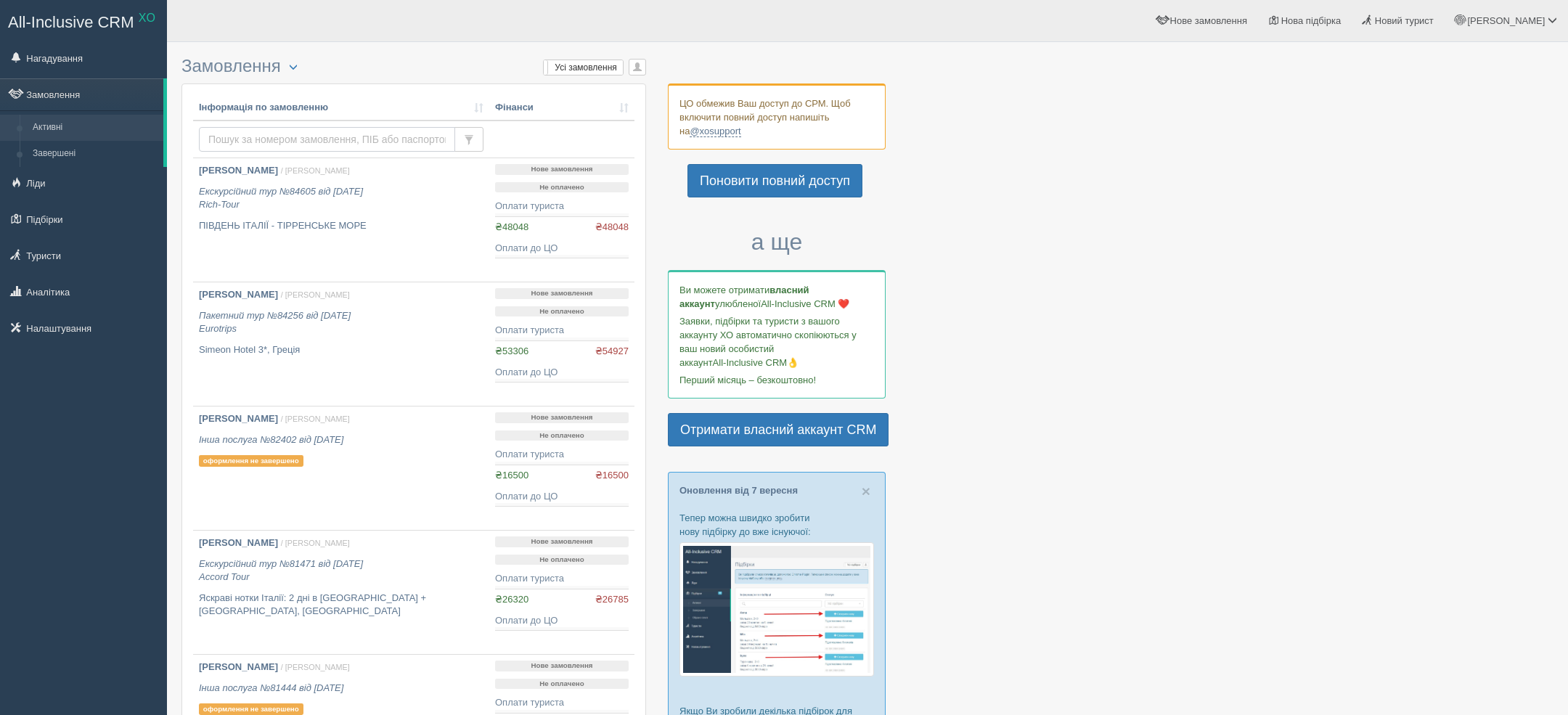
click at [289, 141] on input "text" at bounding box center [327, 139] width 256 height 24
type input "[PERSON_NAME]"
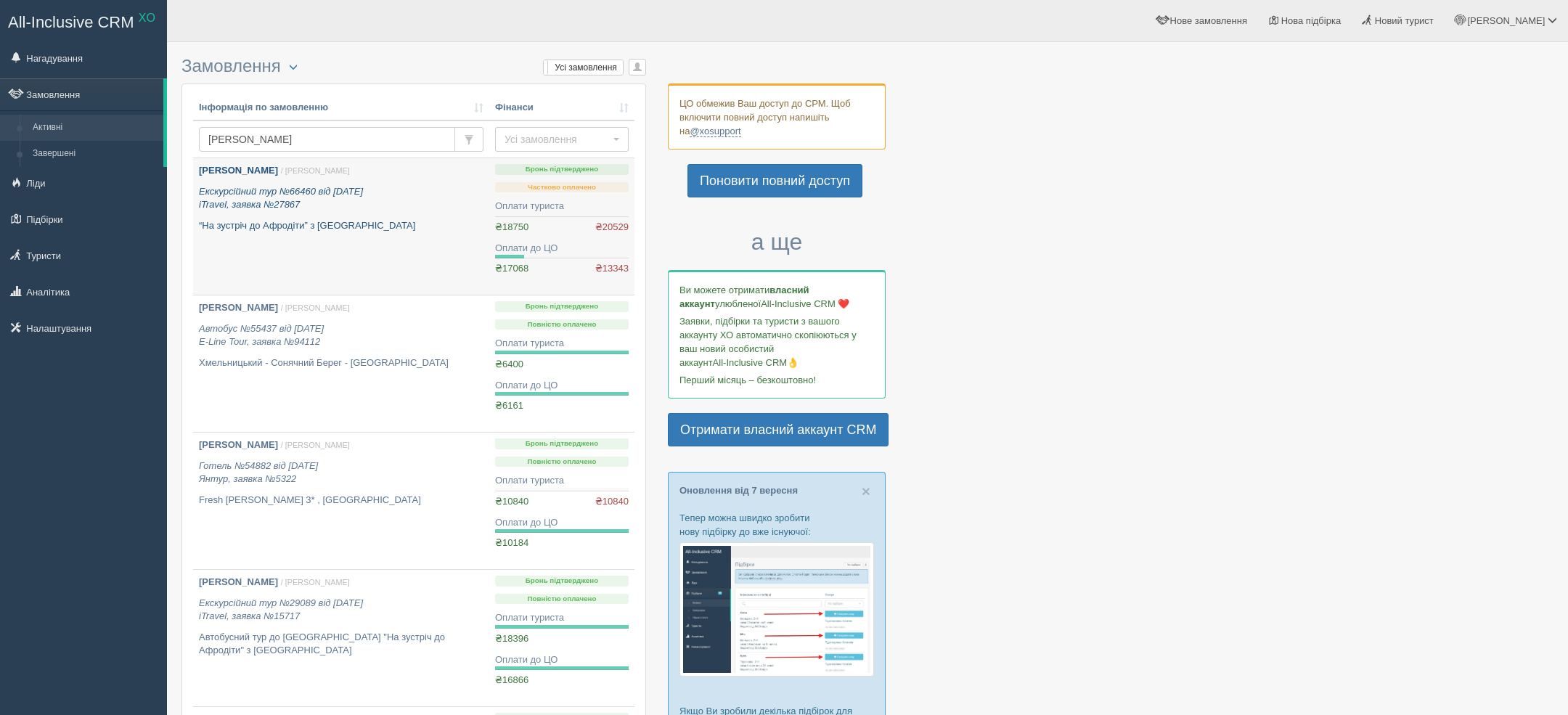
click at [339, 244] on link "[PERSON_NAME] / [PERSON_NAME] Екскурсійний тур №66460 від [DATE] iTravel, заявк…" at bounding box center [341, 226] width 296 height 137
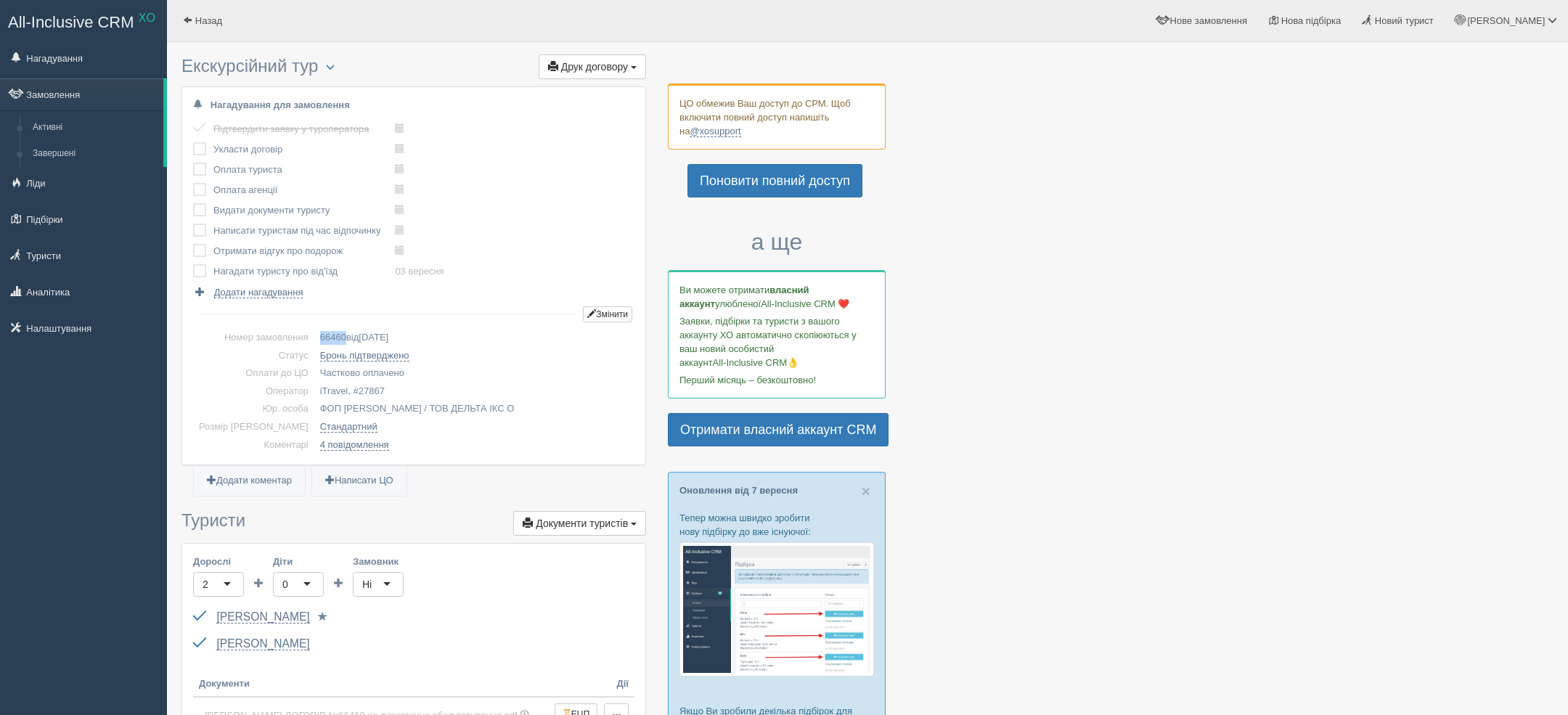
click at [320, 332] on span "66460" at bounding box center [332, 337] width 26 height 11
click at [201, 30] on link "Назад" at bounding box center [202, 20] width 71 height 42
click at [218, 10] on link "Назад" at bounding box center [202, 20] width 71 height 42
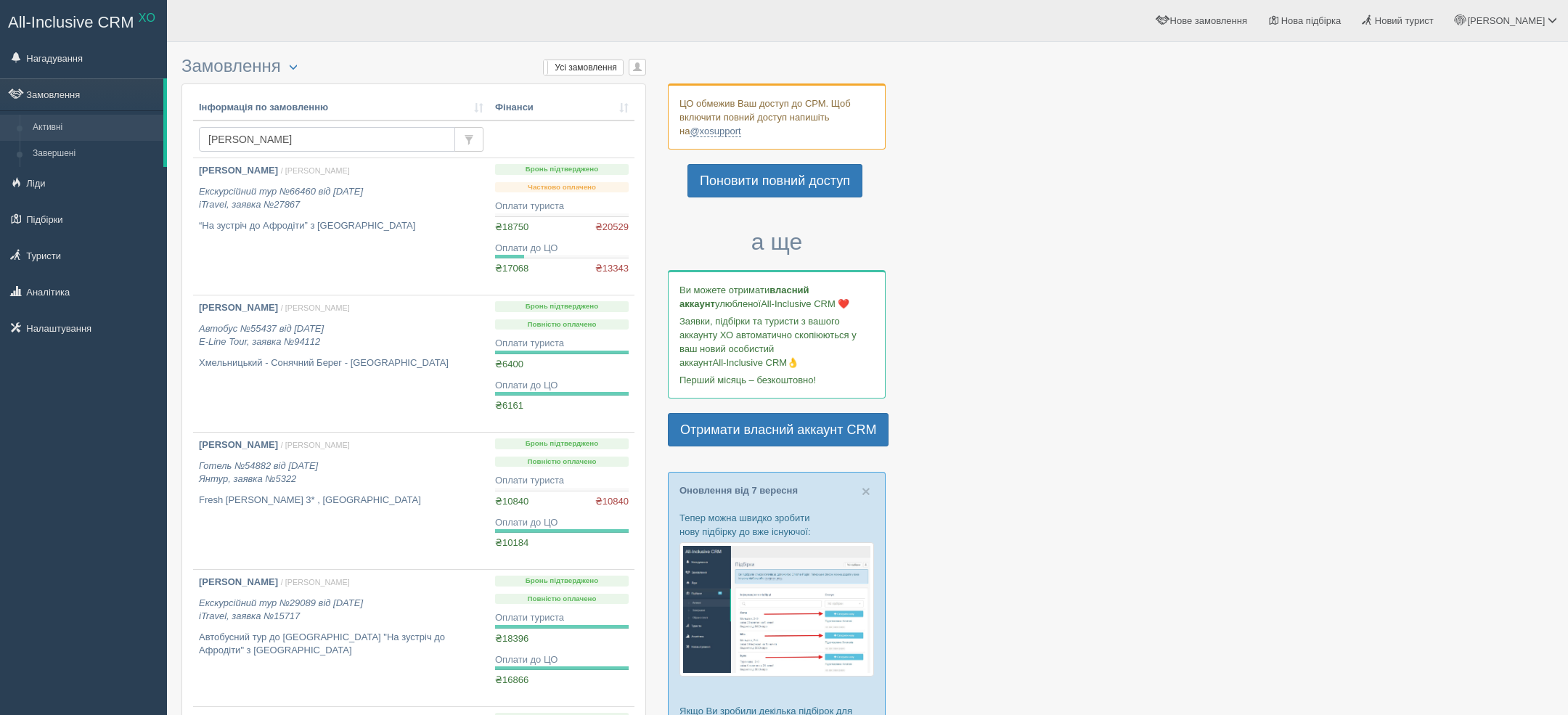
click at [291, 131] on input "[PERSON_NAME]" at bounding box center [327, 139] width 256 height 24
click at [290, 132] on input "[PERSON_NAME]" at bounding box center [327, 139] width 256 height 24
type input "[PERSON_NAME]"
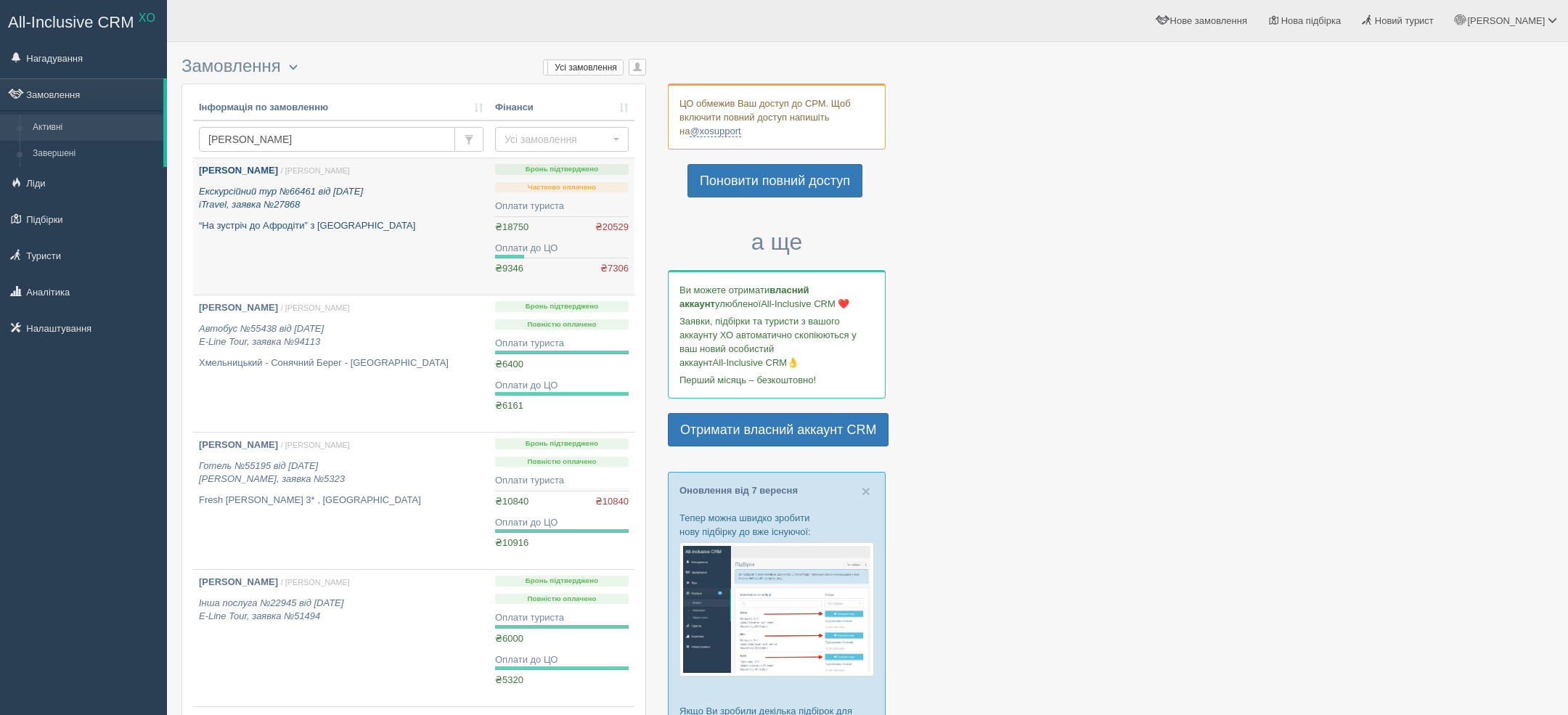
click at [354, 205] on p "Екскурсійний тур №66461 від [DATE] iTravel, заявка №27868" at bounding box center [341, 198] width 285 height 27
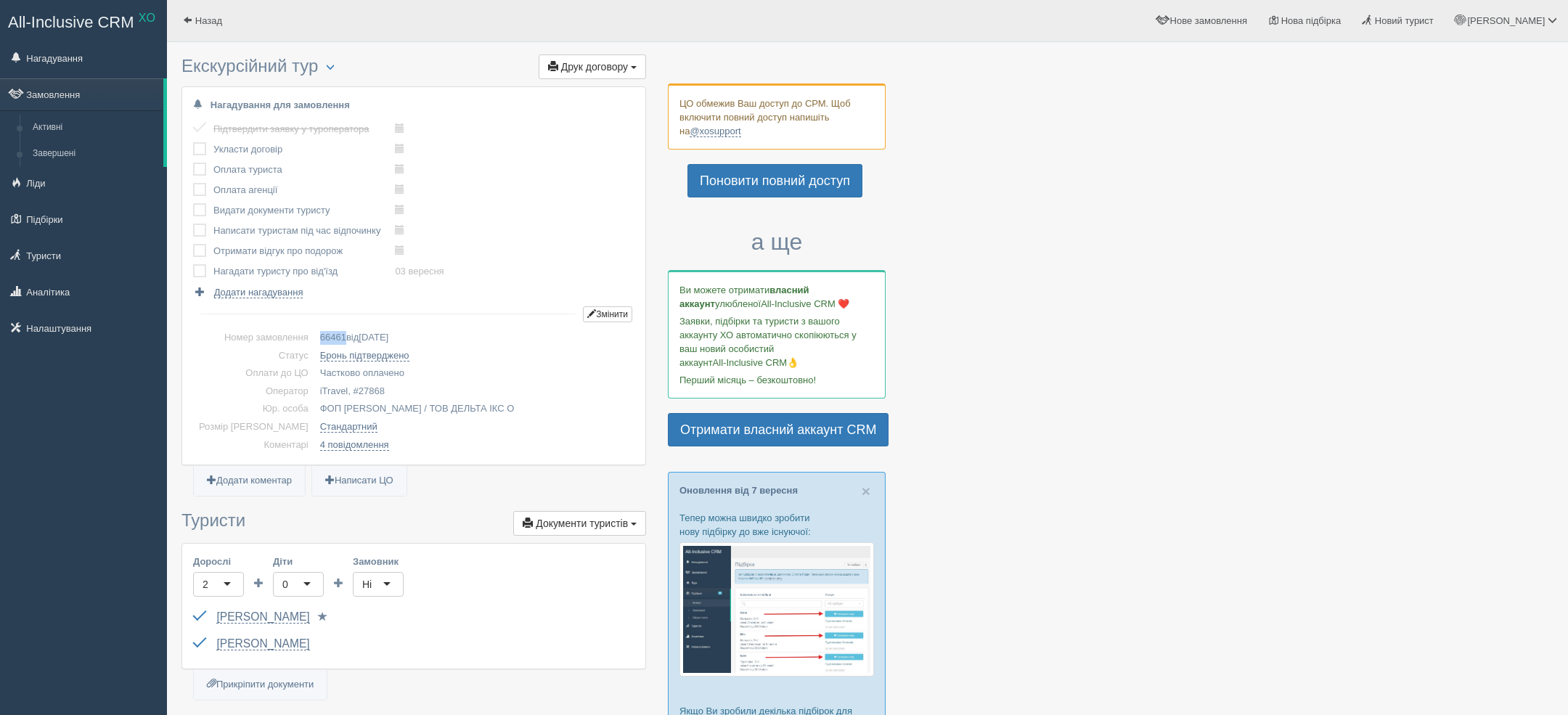
click at [322, 335] on span "66461" at bounding box center [332, 337] width 26 height 11
click at [351, 462] on div "Нагадування для замовлення Підтвердити заявку у туроператора виконано! Укласти …" at bounding box center [413, 276] width 463 height 377
click at [346, 450] on td "4 повідомлення Песик Івасик / ЦО 3 січня, 11:03 Привіт! Я помітив, що платіж по…" at bounding box center [474, 445] width 320 height 18
click at [338, 441] on link "4 повідомлення" at bounding box center [354, 445] width 69 height 12
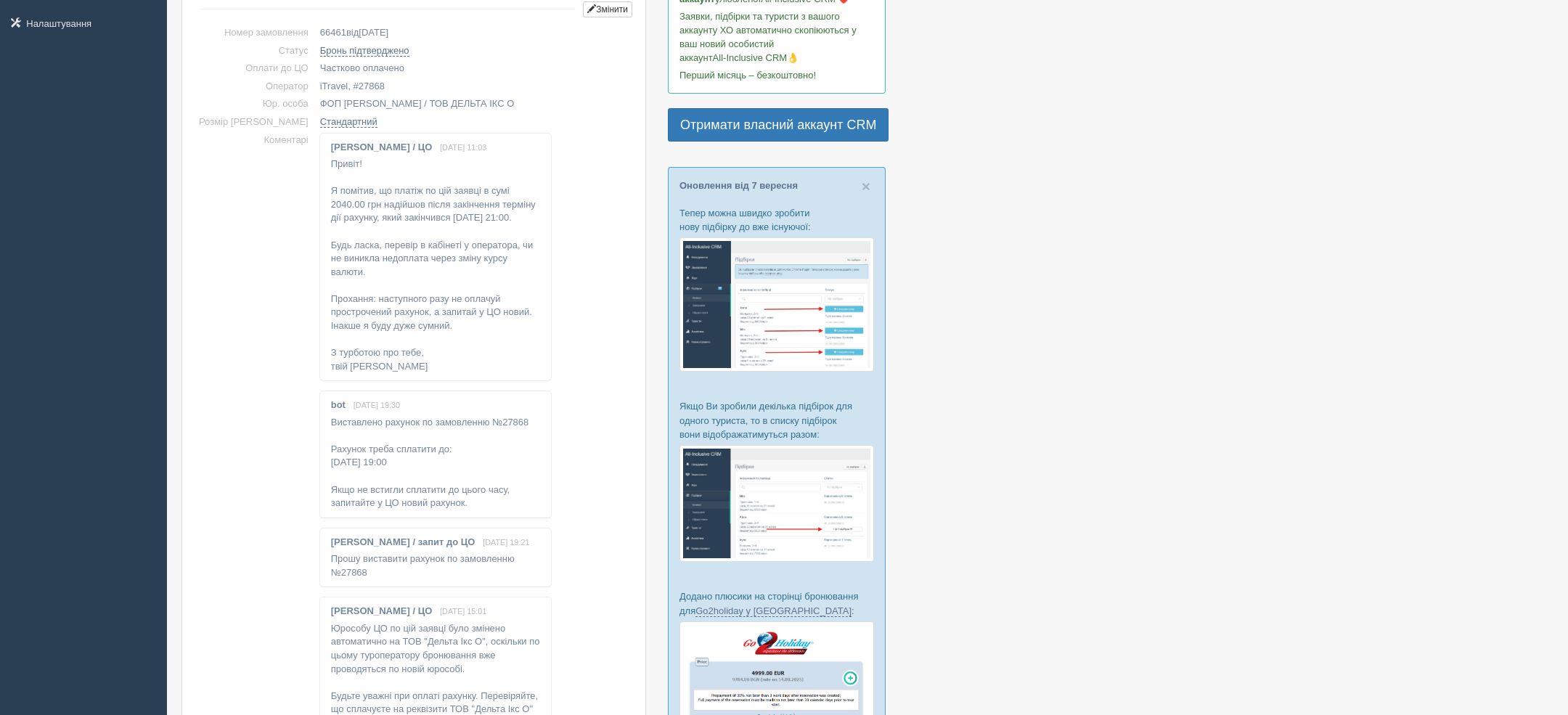
scroll to position [11, 0]
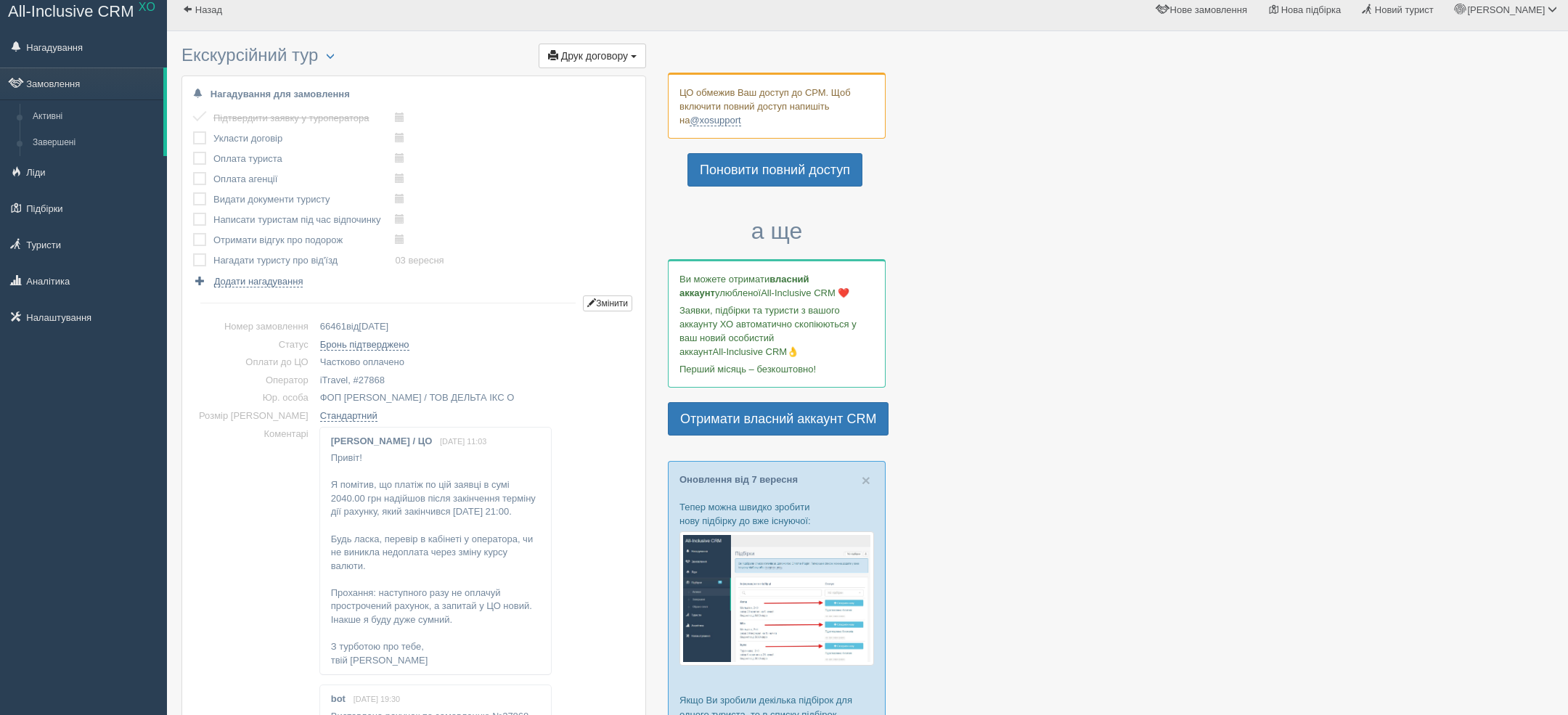
click at [320, 321] on span "66461" at bounding box center [332, 326] width 26 height 11
copy span "66461"
click at [358, 376] on span "27868" at bounding box center [371, 380] width 26 height 11
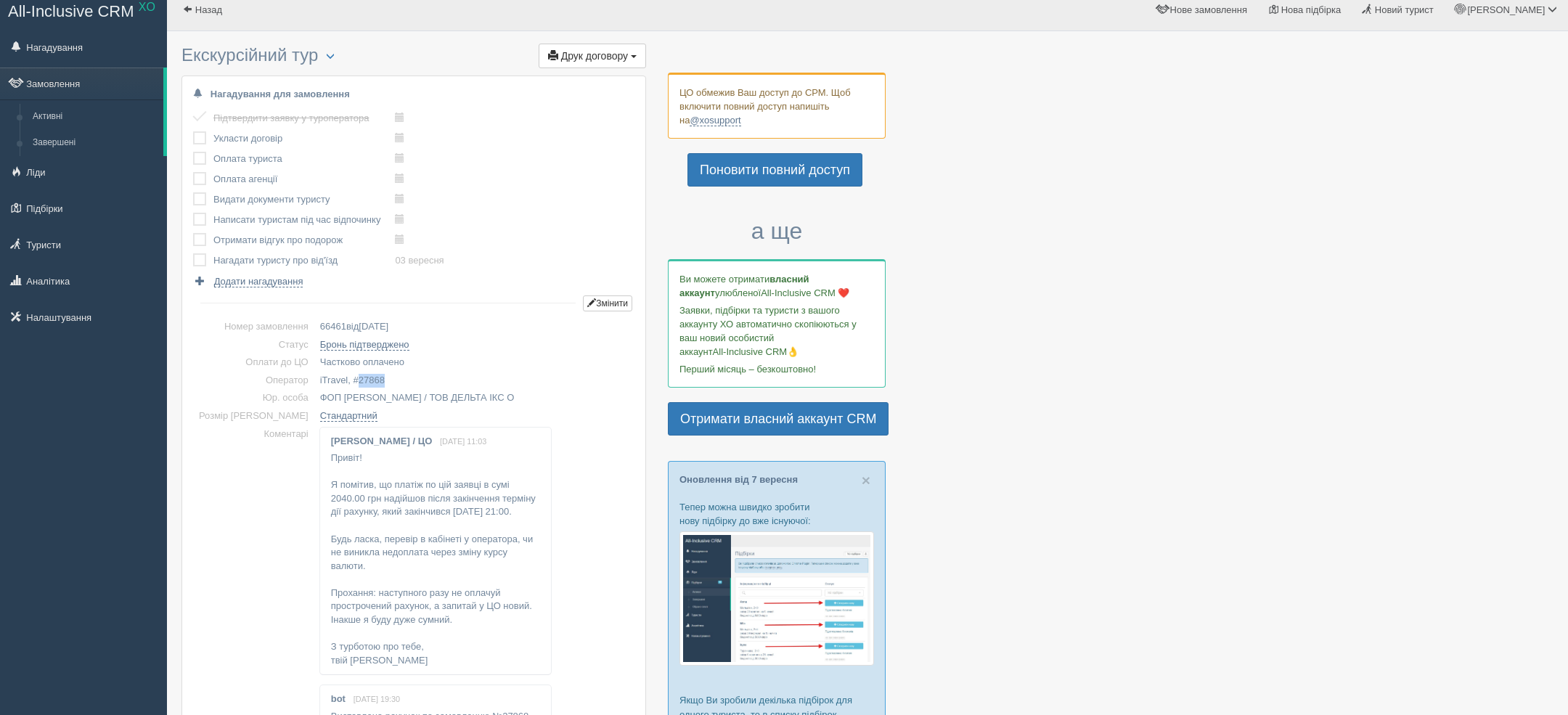
copy span "27868"
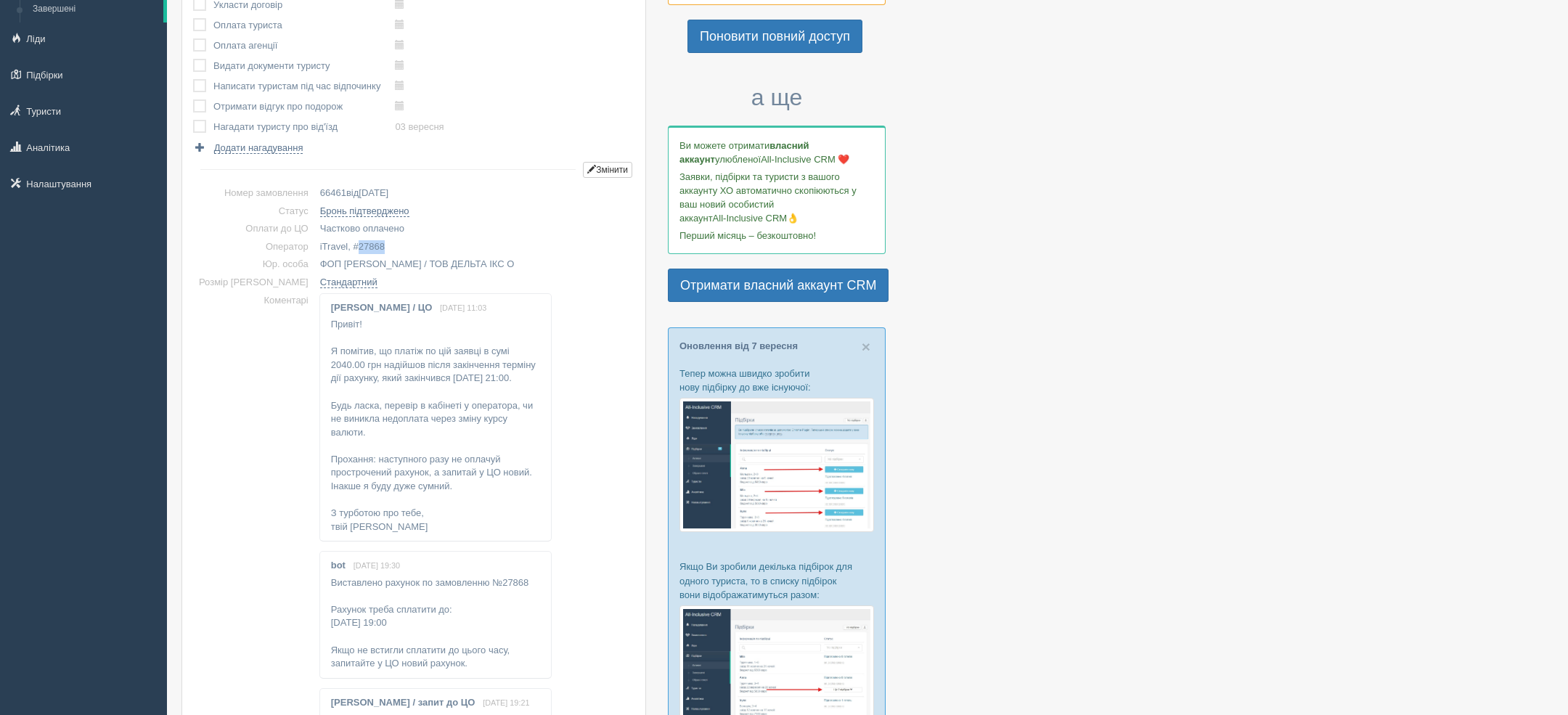
scroll to position [172, 0]
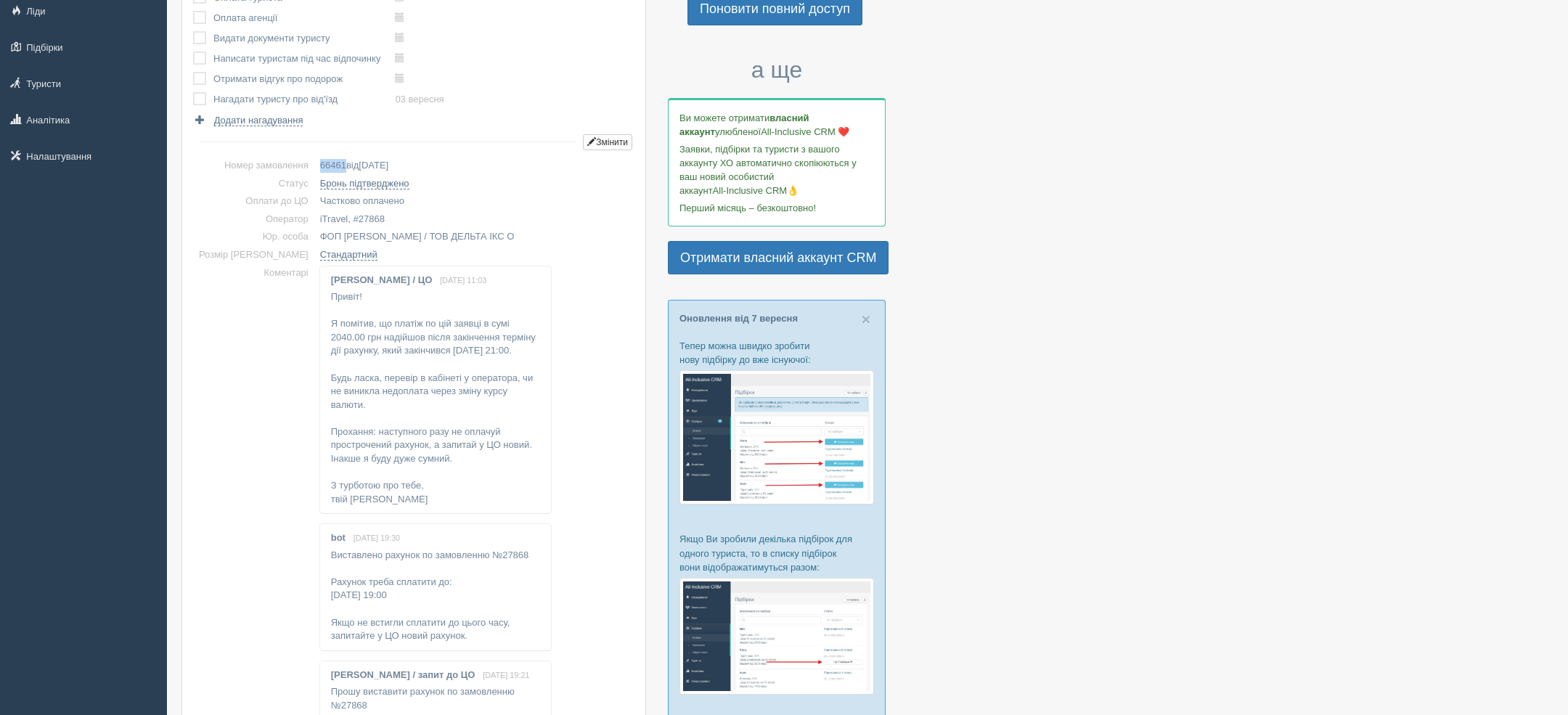
click at [320, 160] on span "66461" at bounding box center [332, 165] width 26 height 11
copy span "66461"
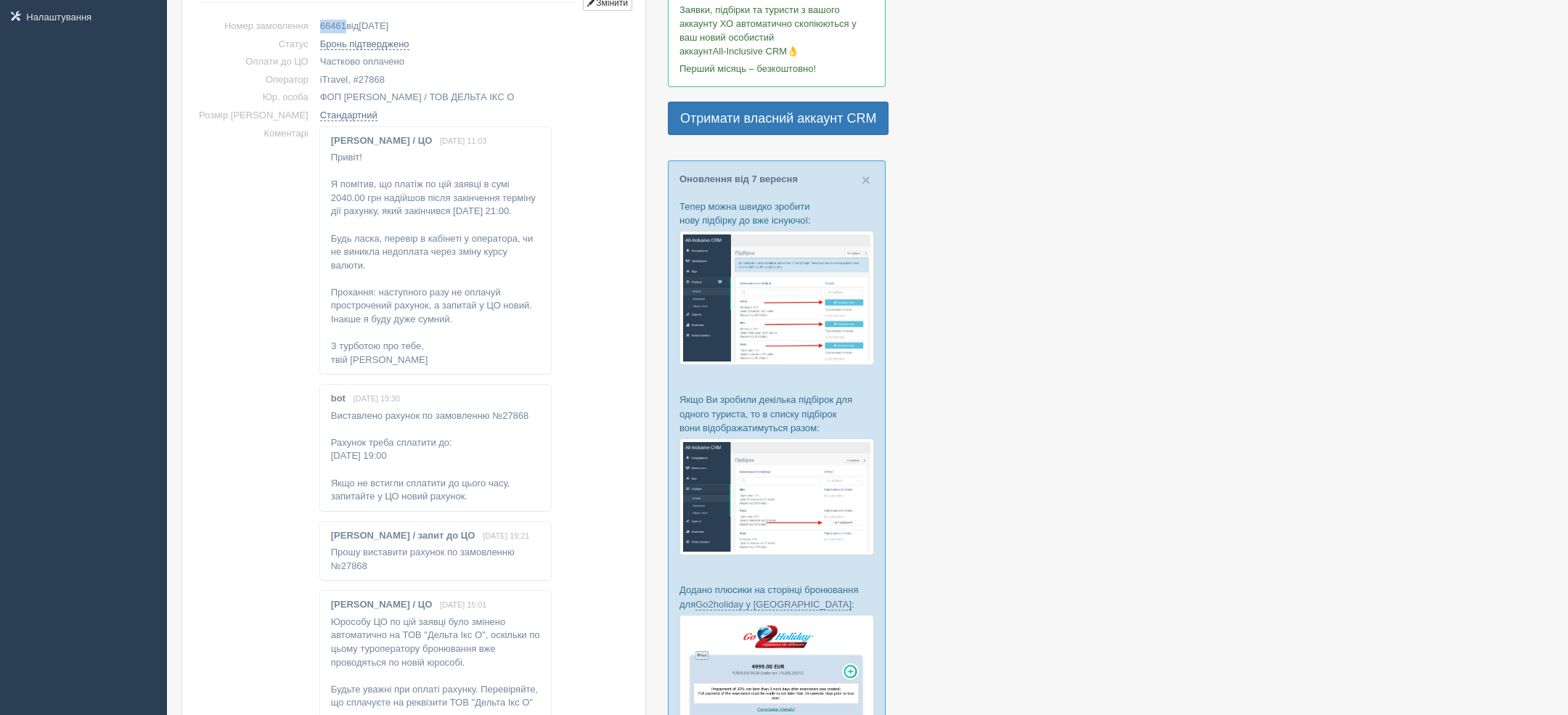
scroll to position [0, 0]
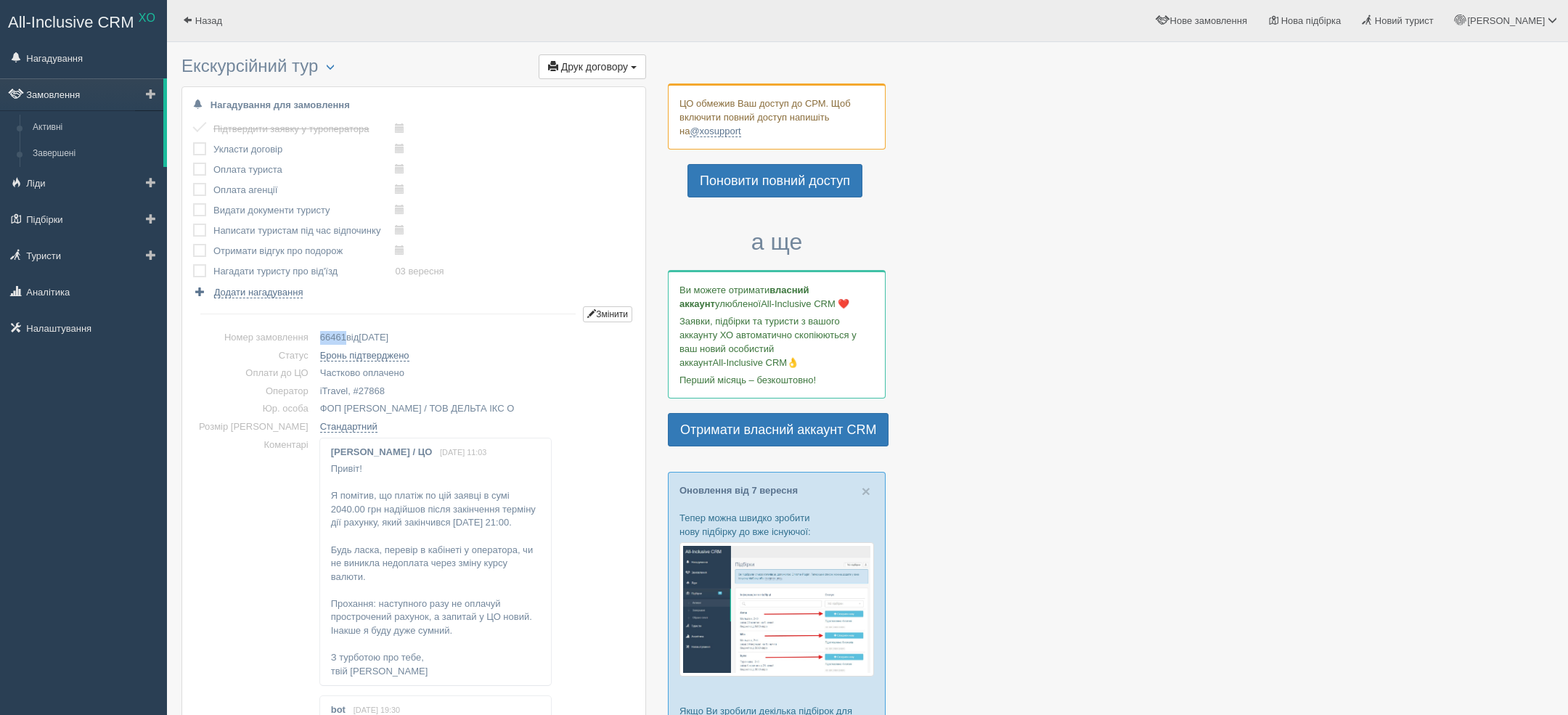
click at [120, 82] on link "Замовлення" at bounding box center [82, 94] width 163 height 32
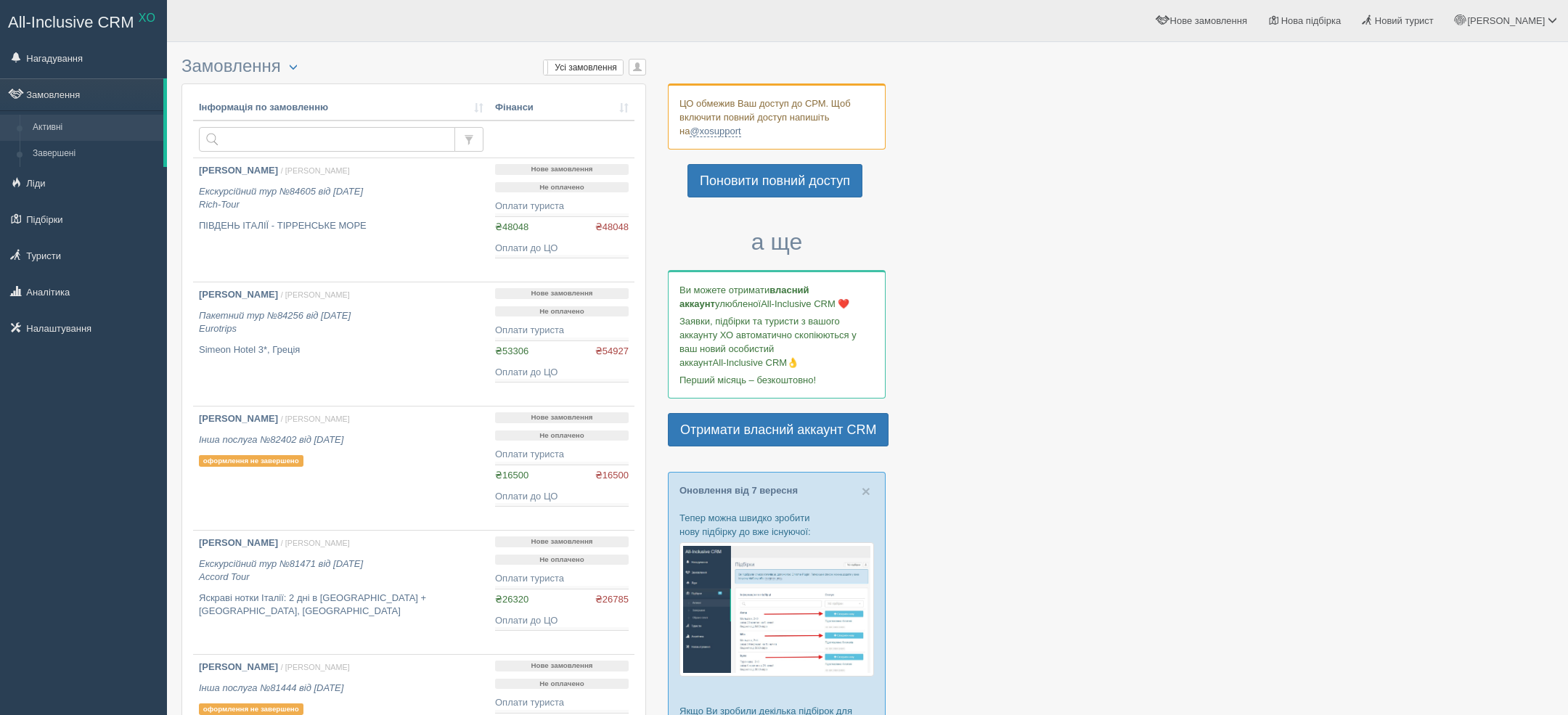
click at [276, 118] on th "Інформація по замовленню" at bounding box center [341, 108] width 296 height 26
click at [270, 128] on input "text" at bounding box center [327, 139] width 256 height 24
click at [262, 141] on input "text" at bounding box center [327, 139] width 256 height 24
type input "[PERSON_NAME]"
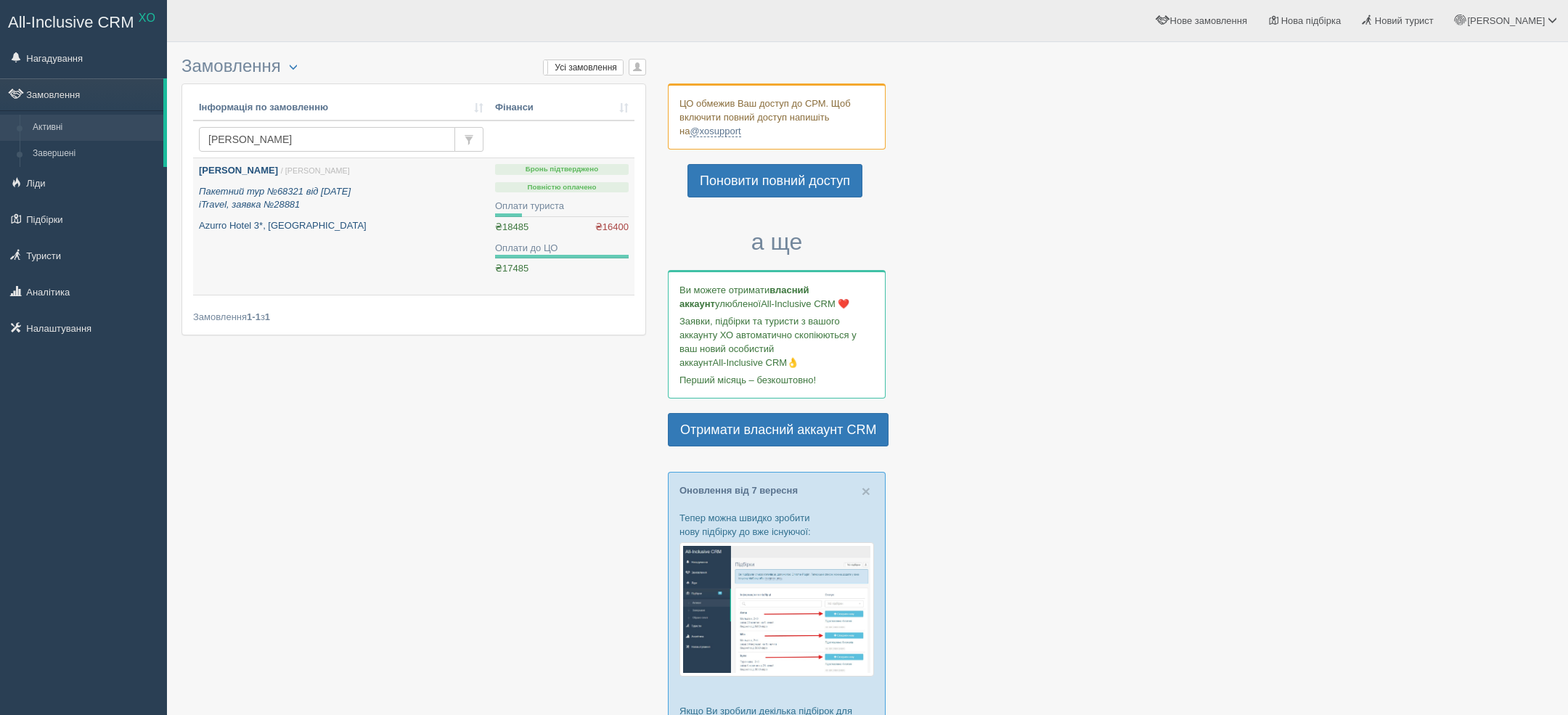
click at [297, 199] on icon "Пакетний тур №68321 від [DATE] iTravel, заявка №28881" at bounding box center [274, 197] width 152 height 24
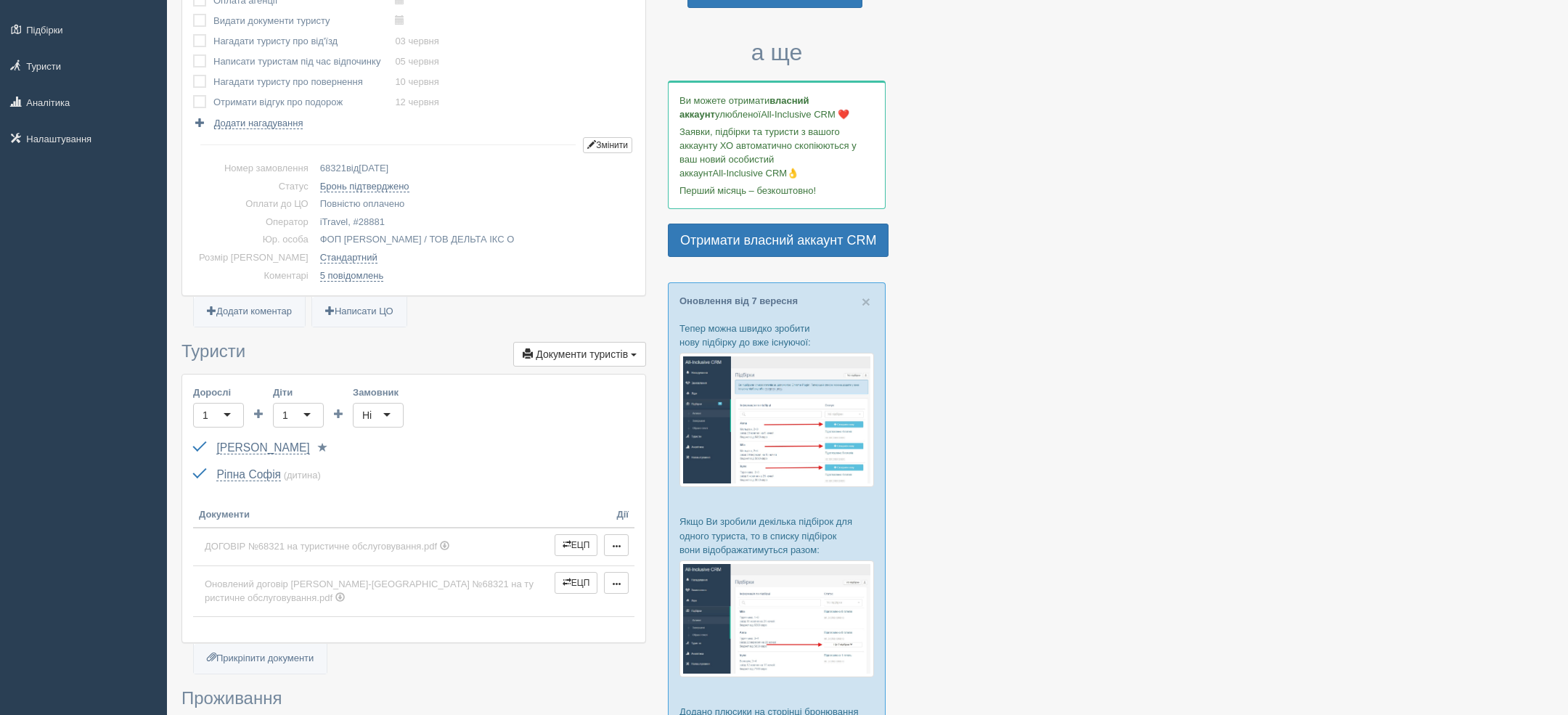
scroll to position [170, 0]
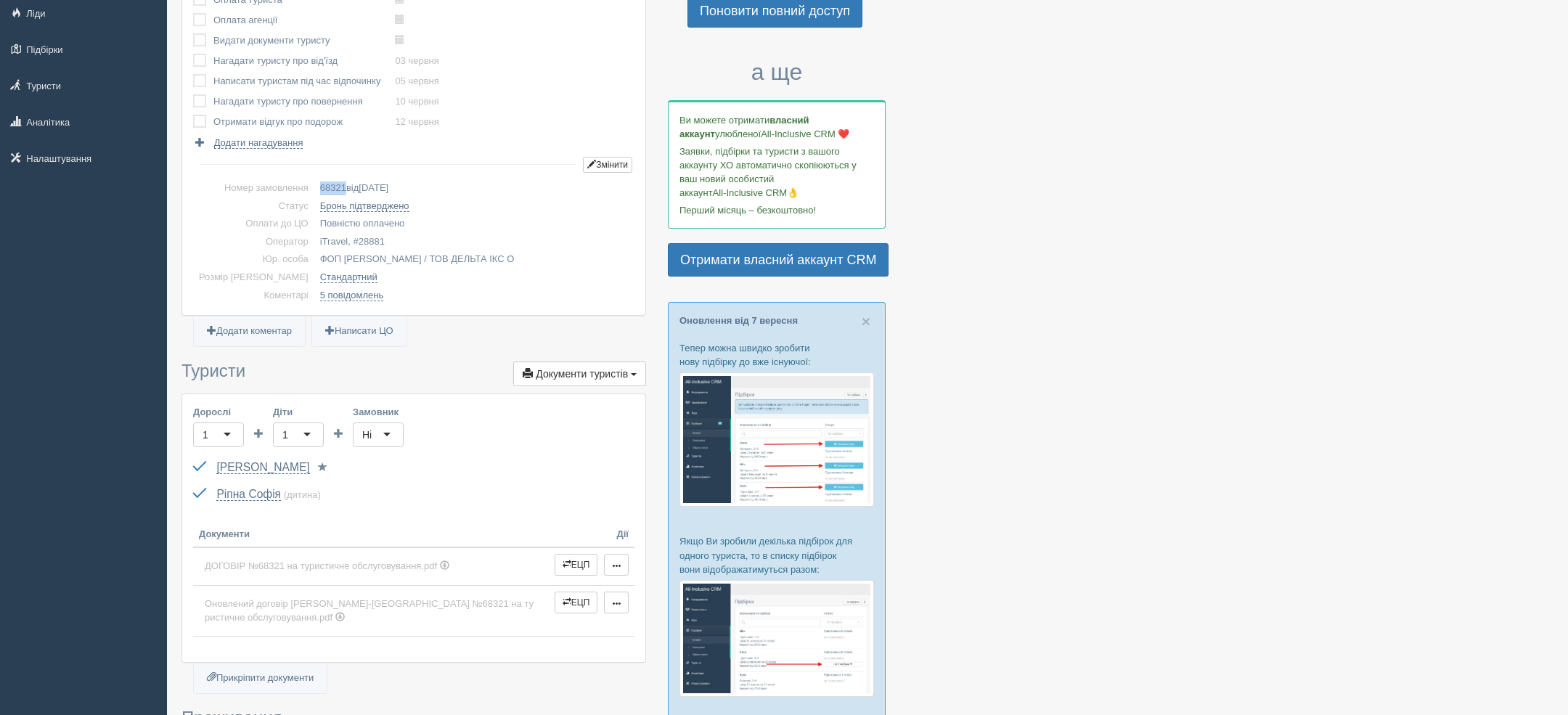
click at [323, 186] on span "68321" at bounding box center [332, 188] width 26 height 11
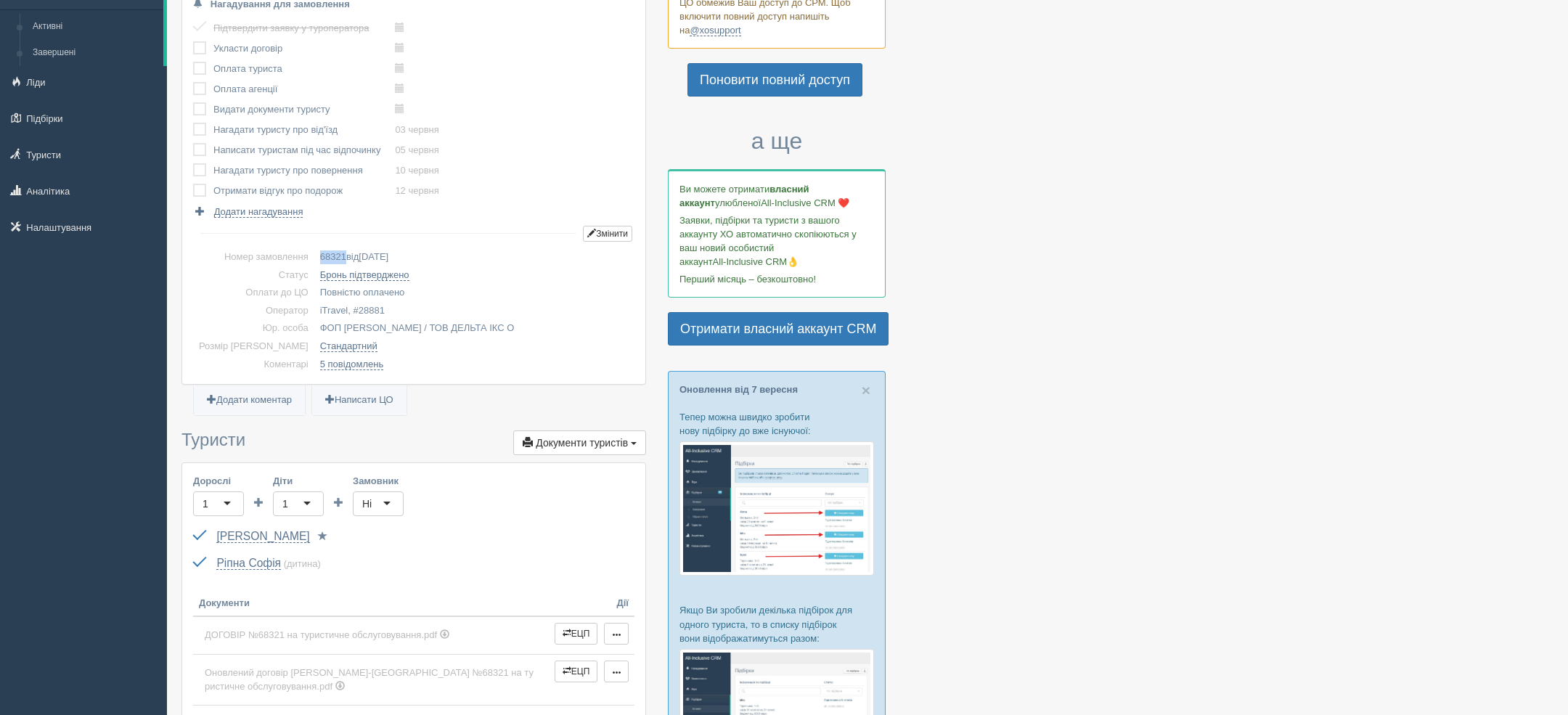
scroll to position [0, 0]
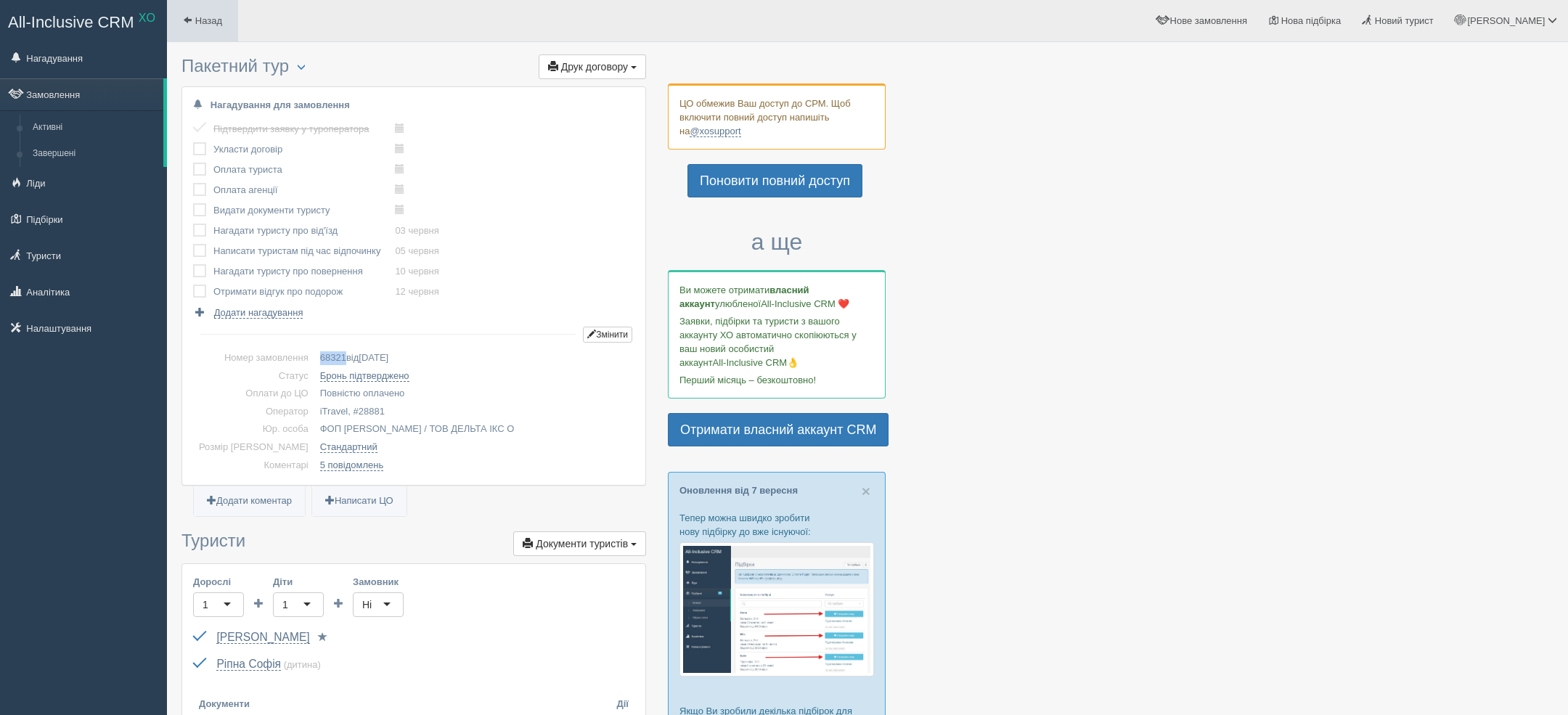
click at [212, 25] on link "Назад" at bounding box center [202, 20] width 71 height 42
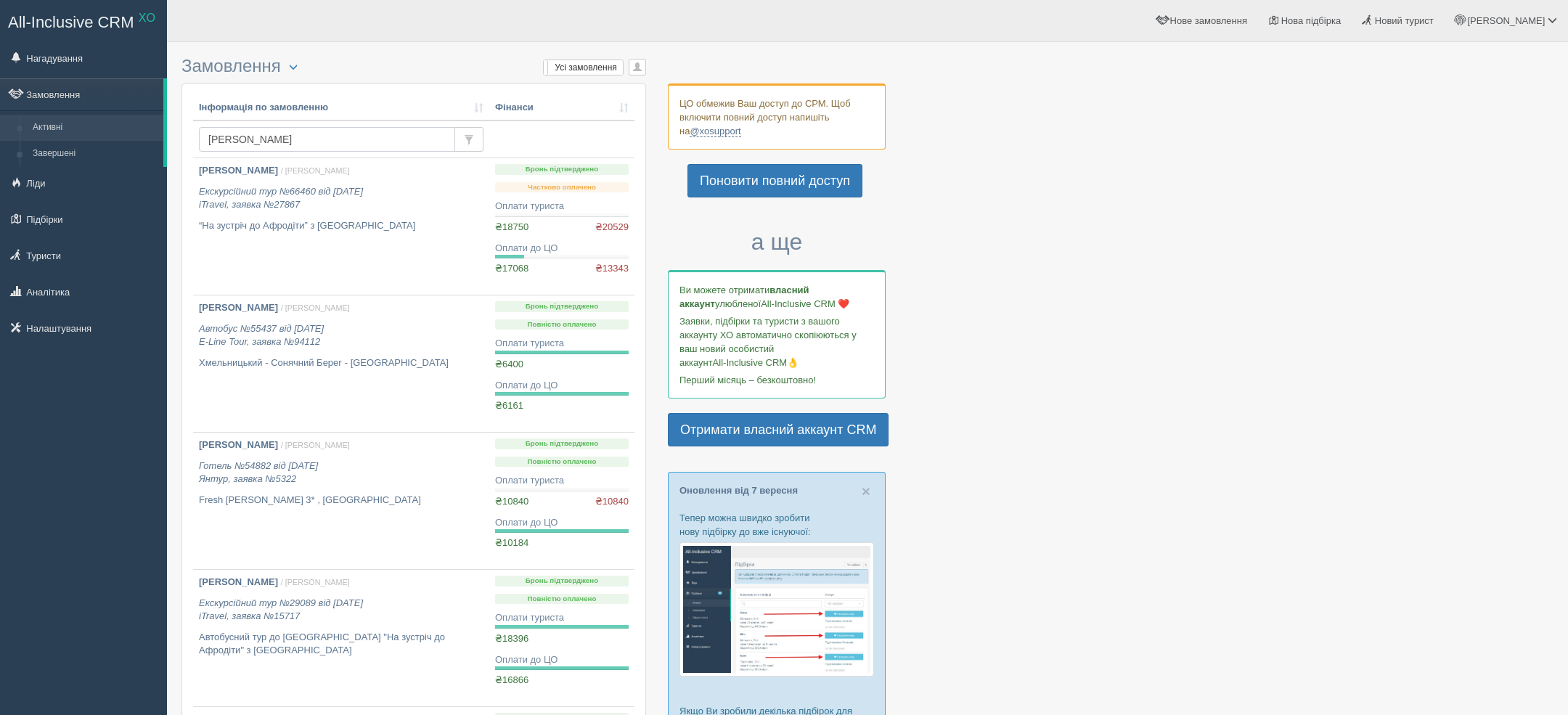
click at [348, 138] on input "[PERSON_NAME]" at bounding box center [327, 139] width 256 height 24
paste input "68321"
type input "68321"
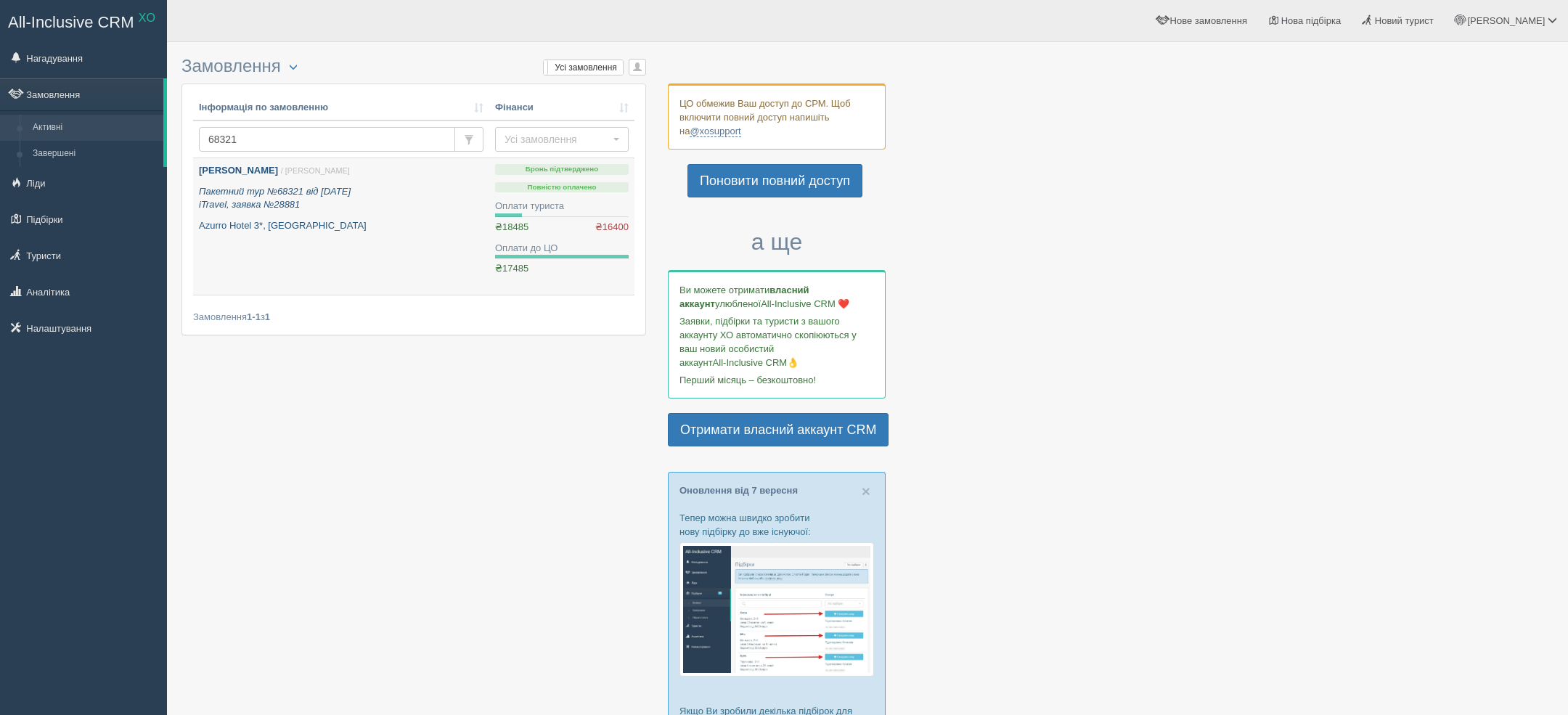
click at [414, 239] on link "[PERSON_NAME] / [PERSON_NAME] Пакетний тур №68321 від [DATE] iTravel, заявка №2…" at bounding box center [341, 226] width 296 height 137
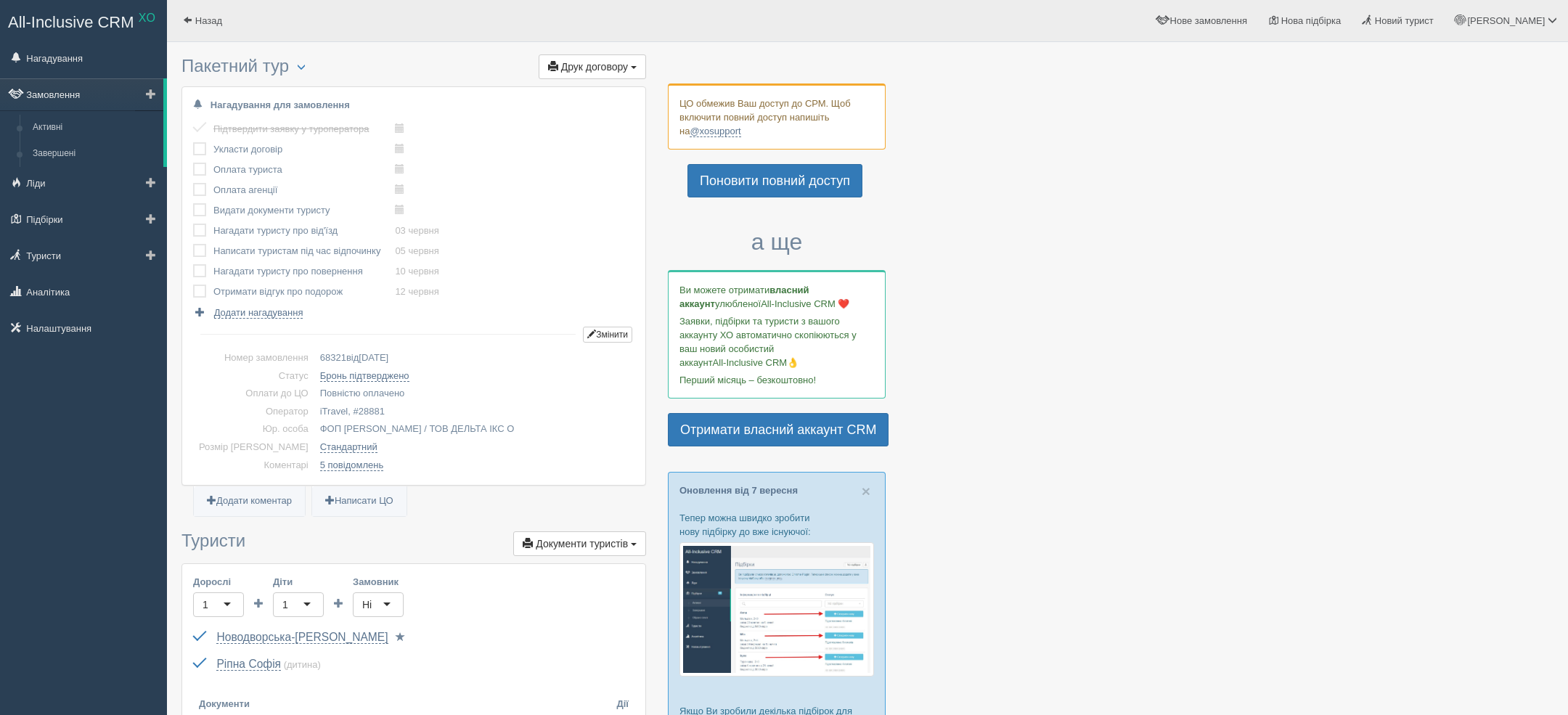
click at [75, 97] on link "Замовлення" at bounding box center [82, 94] width 163 height 32
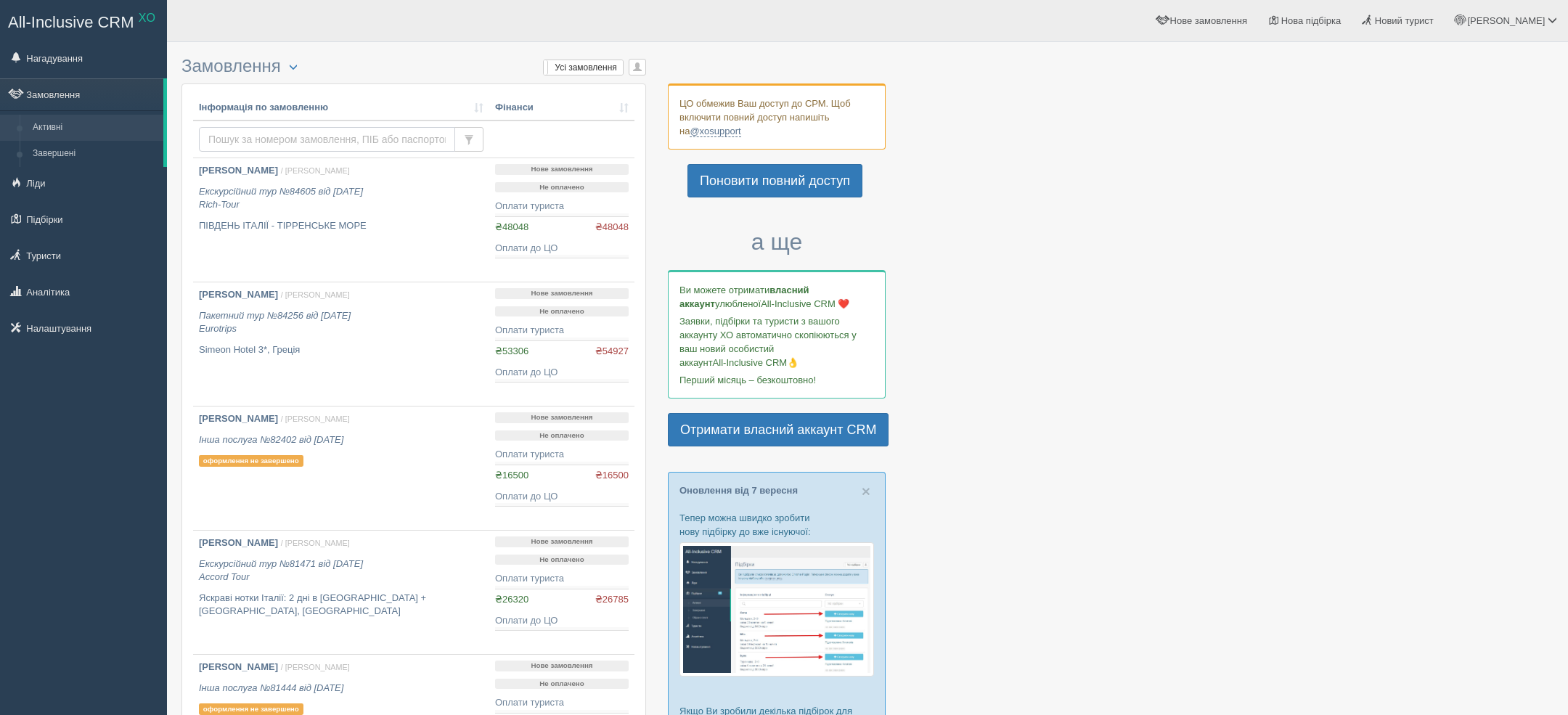
click at [274, 139] on input "text" at bounding box center [327, 139] width 256 height 24
type input "[PERSON_NAME]"
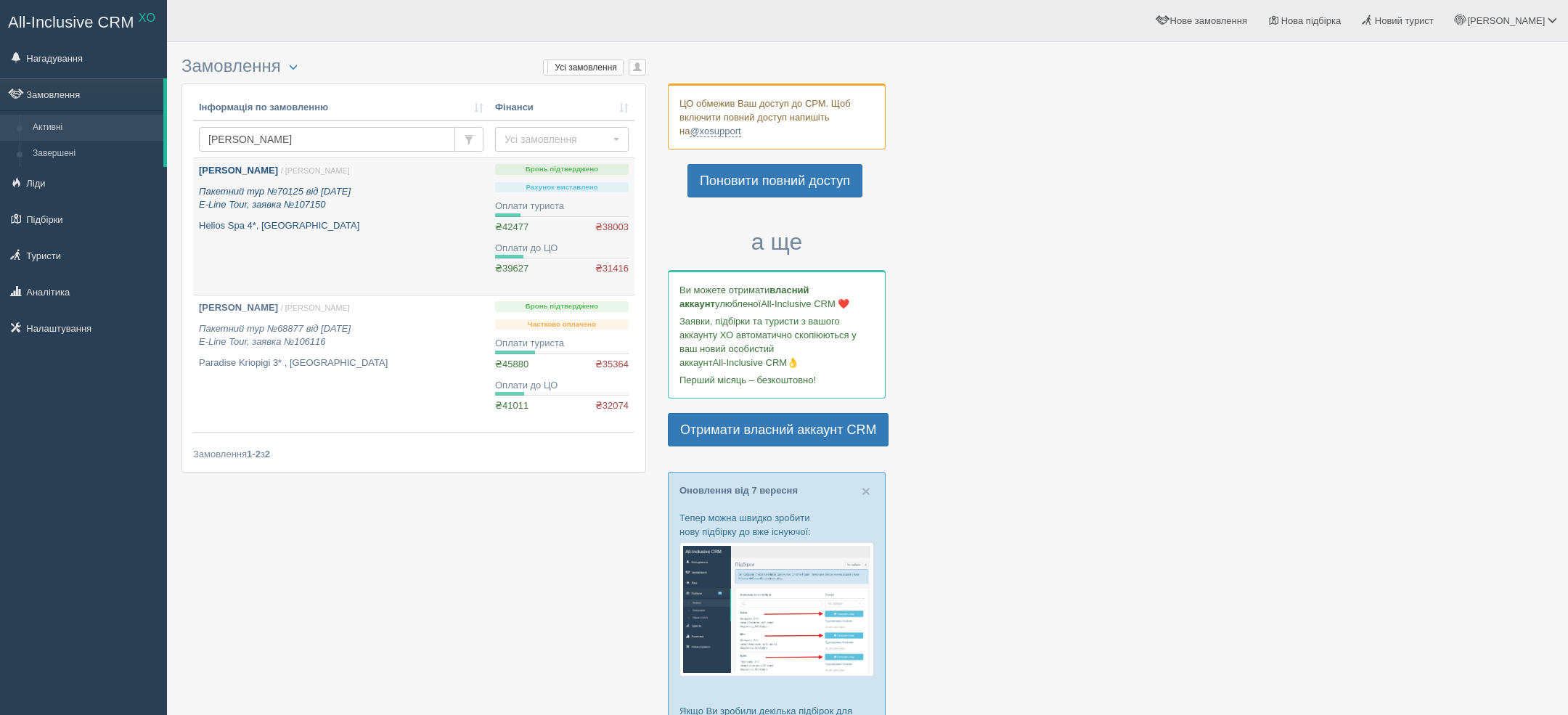
click at [283, 208] on icon "Пакетний тур №70125 від [DATE] E-Line Tour, заявка №107150" at bounding box center [274, 197] width 152 height 24
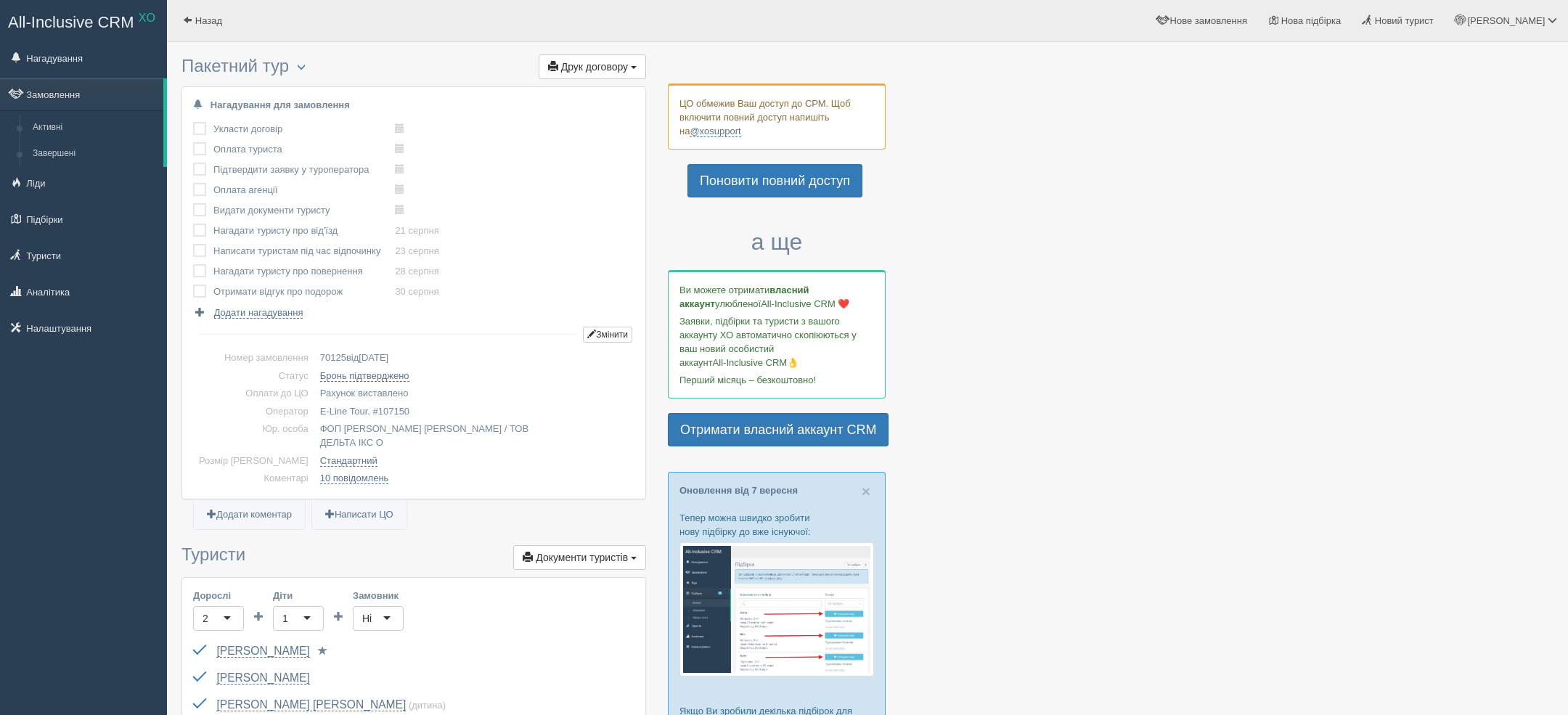
click at [314, 350] on td "70125 від [DATE]" at bounding box center [474, 358] width 320 height 18
copy span "70125"
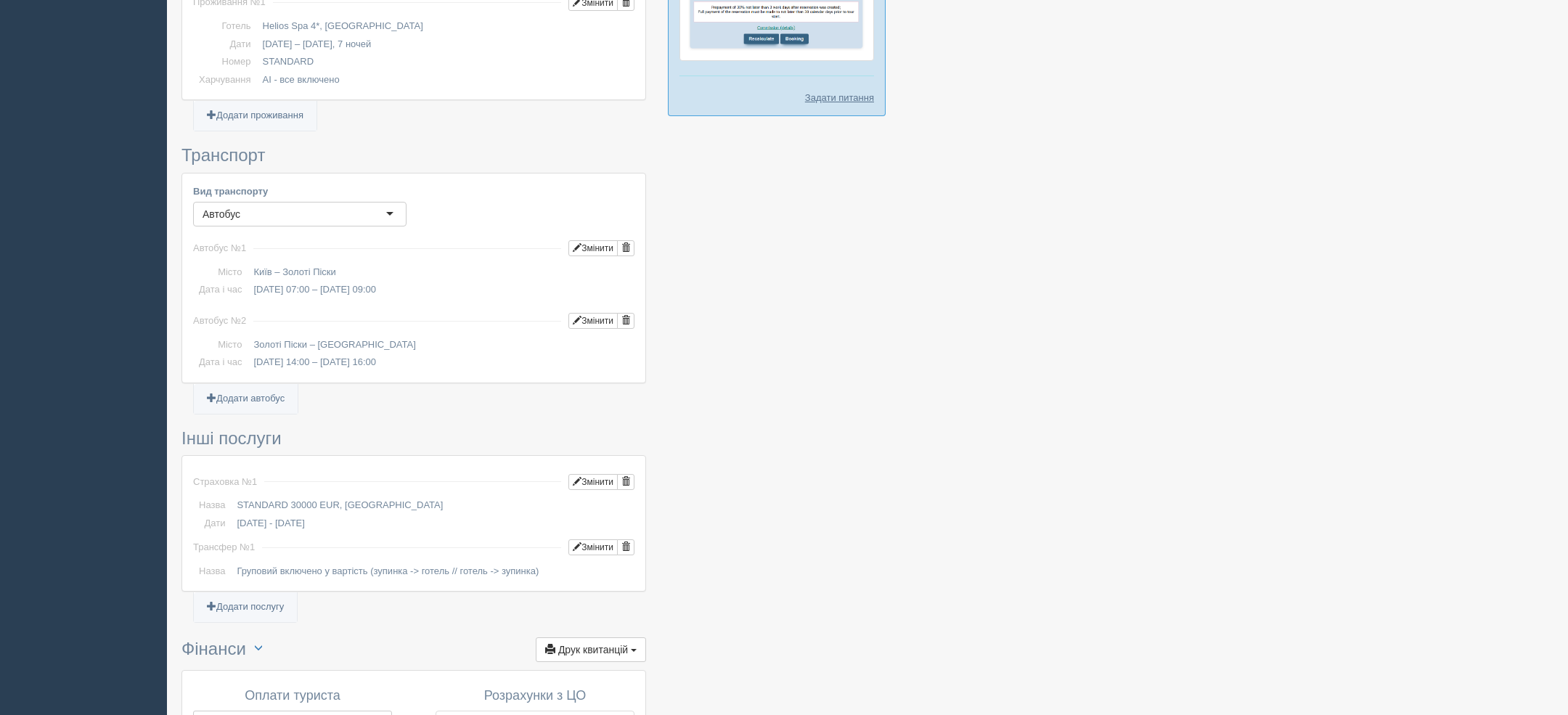
scroll to position [1249, 0]
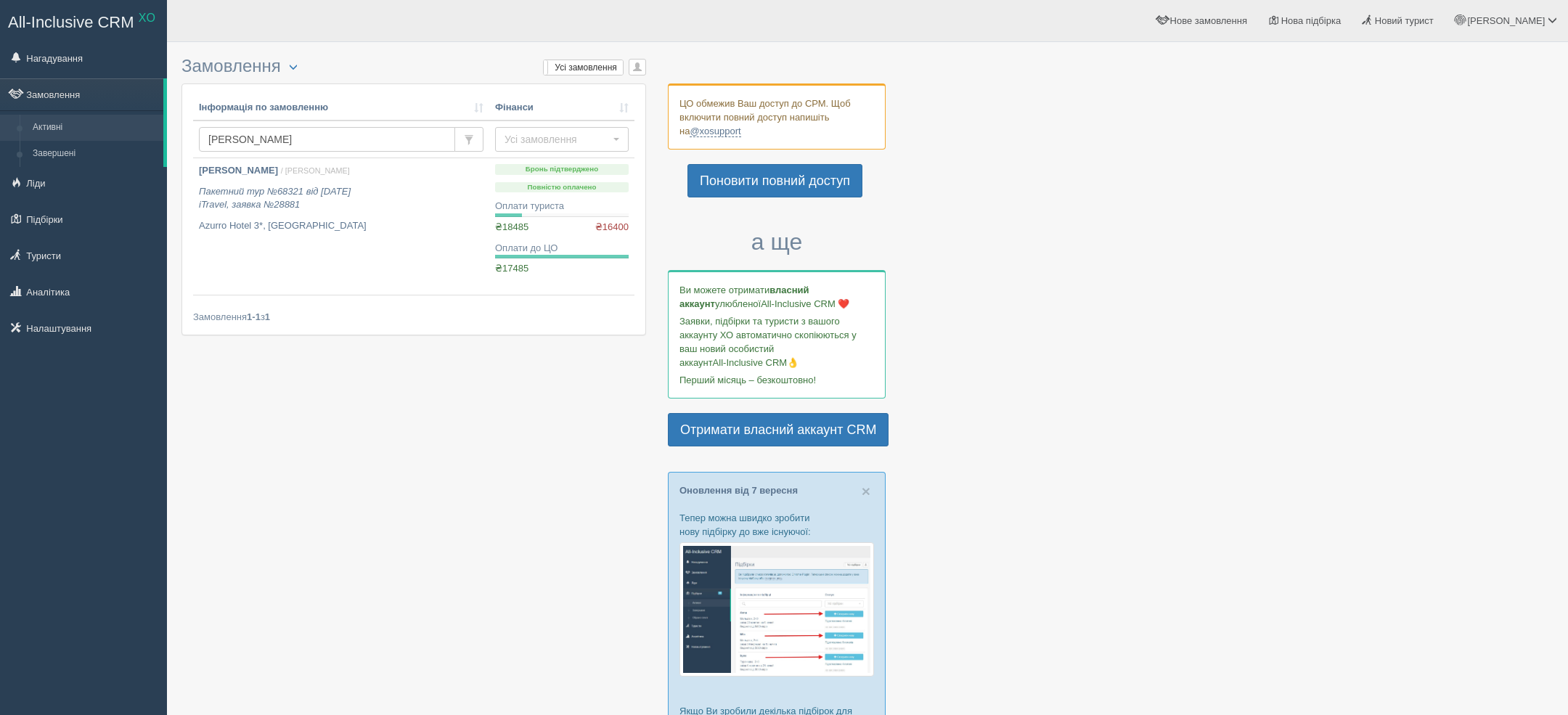
click at [270, 128] on input "[PERSON_NAME]" at bounding box center [327, 139] width 256 height 24
type input "[PERSON_NAME]"
type input "баришплль"
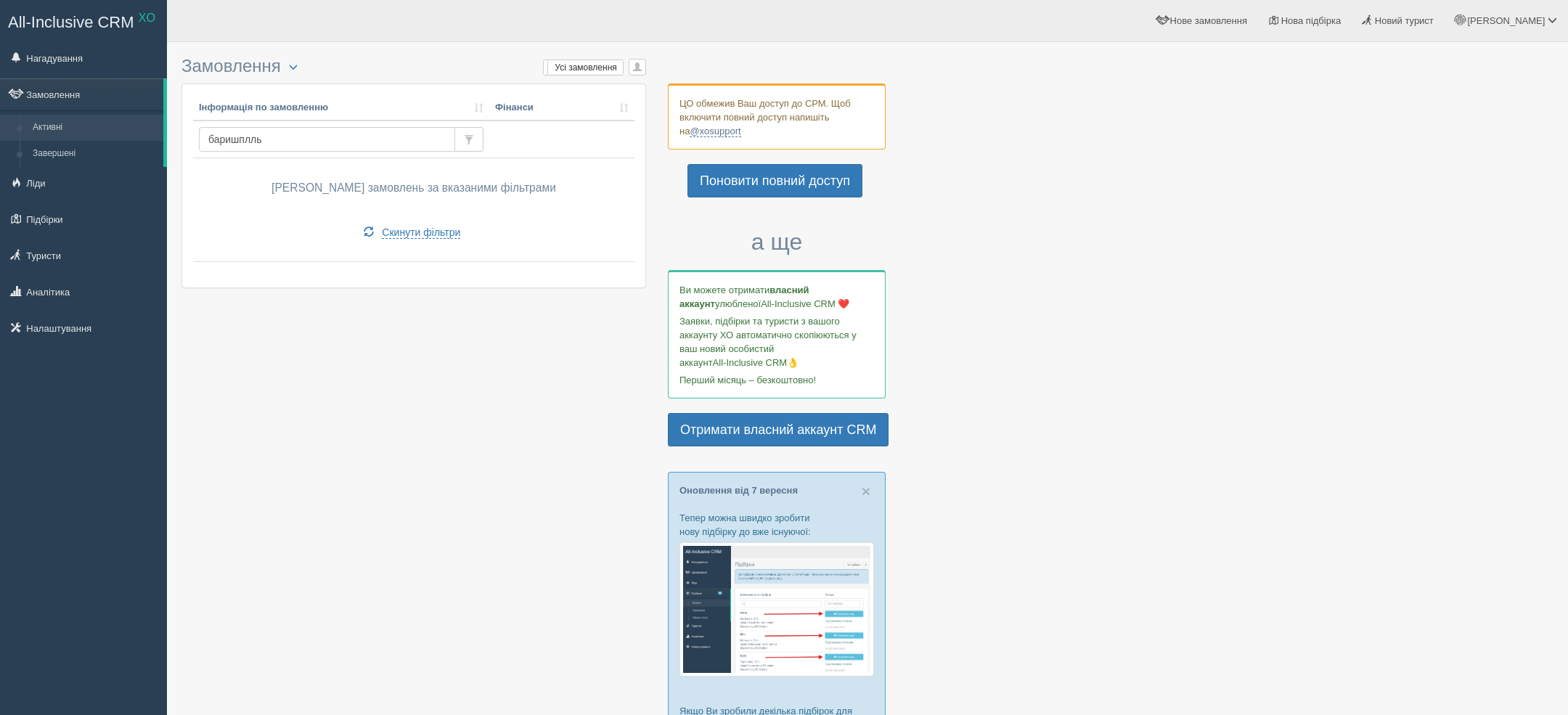
click at [279, 128] on input "баришплль" at bounding box center [327, 139] width 256 height 24
type input "[PERSON_NAME]"
